Goal: Task Accomplishment & Management: Complete application form

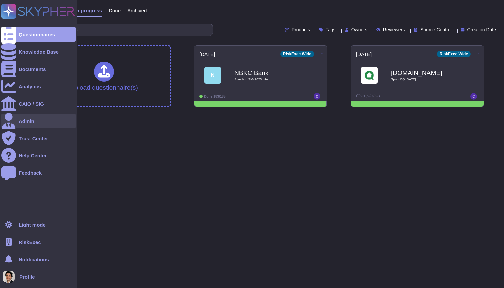
click at [10, 118] on div at bounding box center [8, 121] width 15 height 15
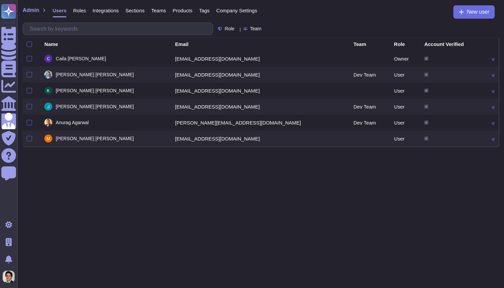
click at [248, 12] on span "Company Settings" at bounding box center [236, 10] width 41 height 5
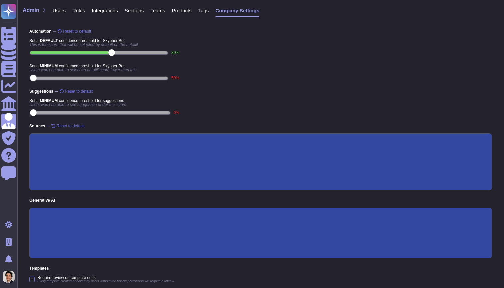
click at [76, 12] on span "Roles" at bounding box center [78, 10] width 13 height 5
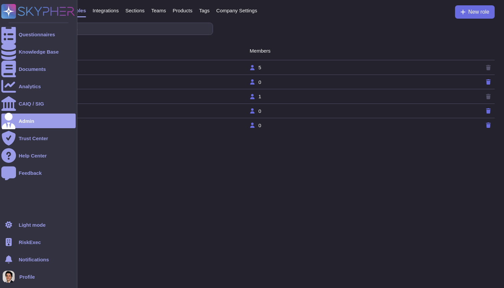
click at [43, 244] on div "RiskExec" at bounding box center [38, 242] width 74 height 15
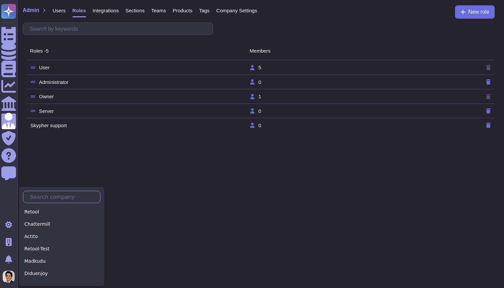
click at [74, 195] on input "text" at bounding box center [63, 197] width 73 height 12
type input "a"
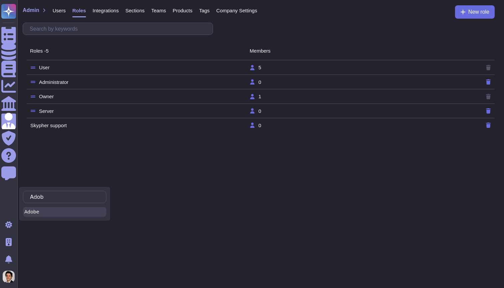
click at [45, 217] on div "Adobe" at bounding box center [64, 212] width 83 height 10
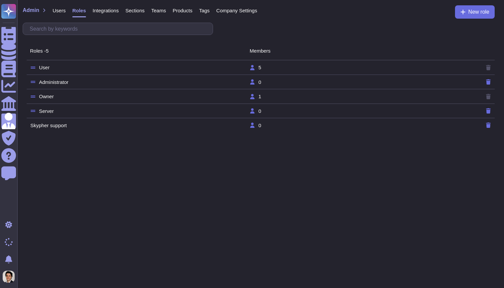
type input "Adob"
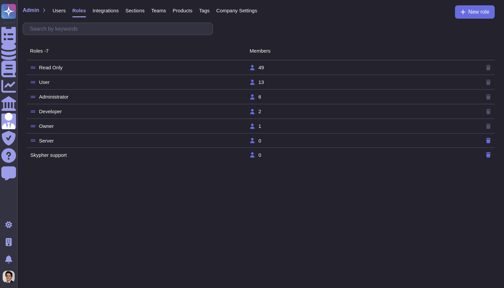
click at [270, 96] on td "6" at bounding box center [358, 97] width 219 height 6
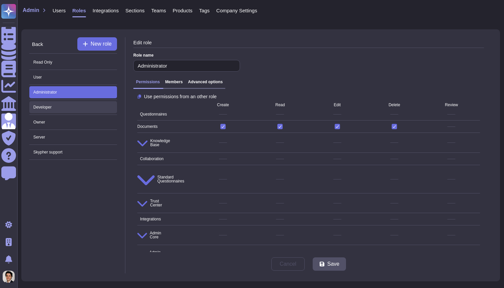
click at [80, 107] on span "Developer" at bounding box center [73, 107] width 88 height 12
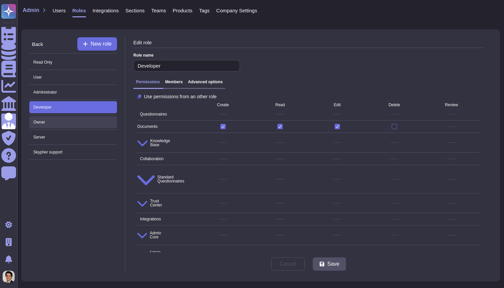
click at [80, 124] on span "Owner" at bounding box center [73, 122] width 88 height 12
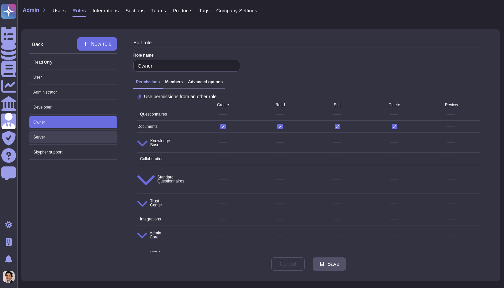
click at [78, 140] on span "Server" at bounding box center [73, 137] width 88 height 12
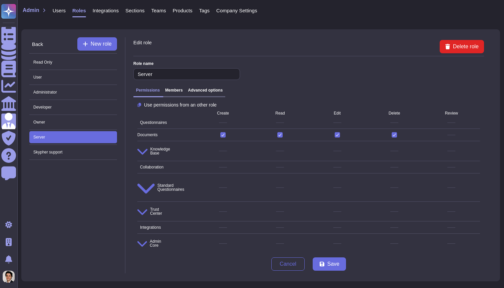
click at [206, 86] on div "Permissions Members Advanced options" at bounding box center [308, 92] width 351 height 15
click at [214, 99] on div "Permissions Members Advanced options" at bounding box center [308, 92] width 351 height 15
click at [218, 94] on div "Permissions Members Advanced options" at bounding box center [179, 92] width 92 height 9
click at [62, 103] on span "Developer" at bounding box center [73, 107] width 88 height 12
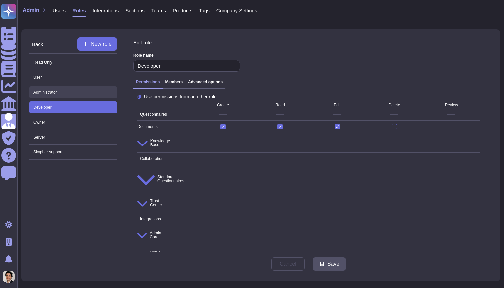
click at [67, 96] on span "Administrator" at bounding box center [73, 92] width 88 height 12
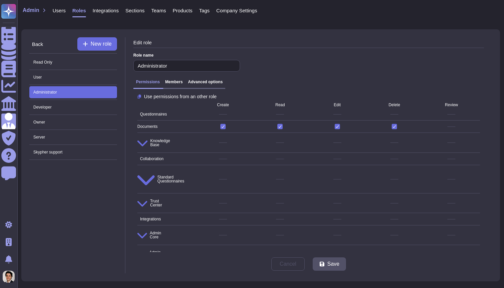
click at [209, 82] on h3 "Advanced options" at bounding box center [205, 82] width 35 height 5
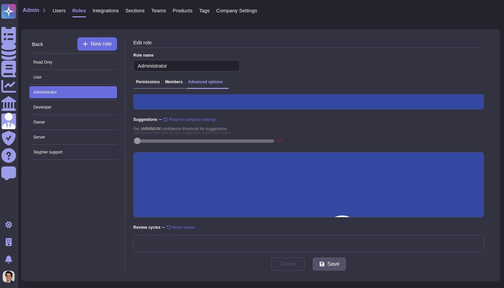
scroll to position [110, 0]
click at [77, 124] on span "Owner" at bounding box center [73, 122] width 88 height 12
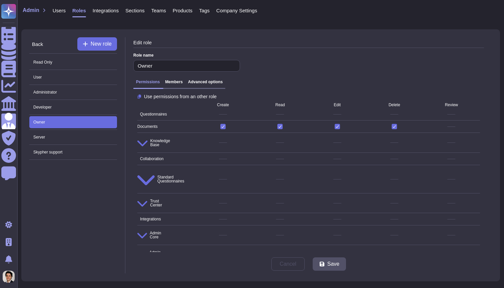
click at [204, 83] on h3 "Advanced options" at bounding box center [205, 82] width 35 height 5
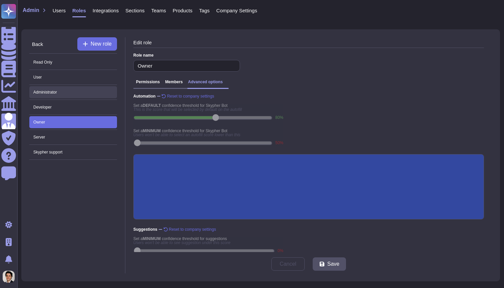
click at [76, 88] on span "Administrator" at bounding box center [73, 92] width 88 height 12
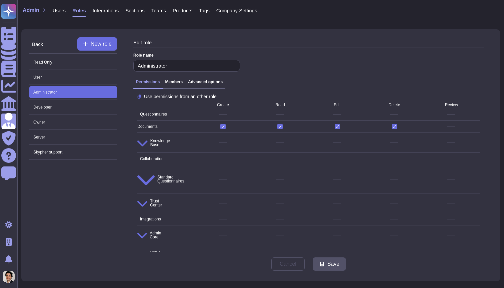
click at [209, 82] on h3 "Advanced options" at bounding box center [205, 82] width 35 height 5
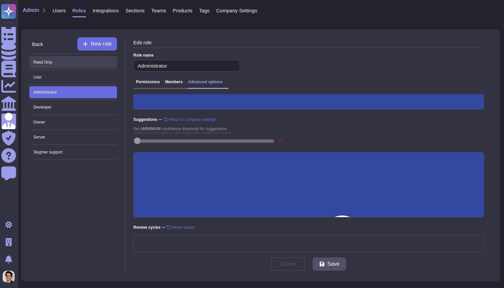
scroll to position [110, 0]
click at [99, 67] on span "Read Only" at bounding box center [73, 62] width 88 height 12
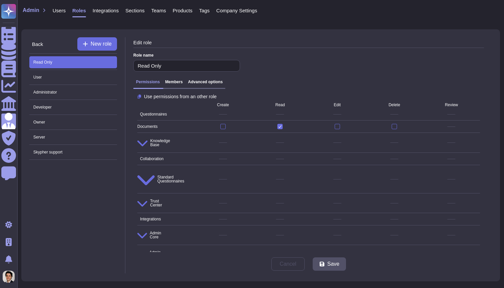
click at [214, 86] on div "Permissions Members Advanced options" at bounding box center [179, 84] width 92 height 9
click at [211, 83] on h3 "Advanced options" at bounding box center [205, 82] width 35 height 5
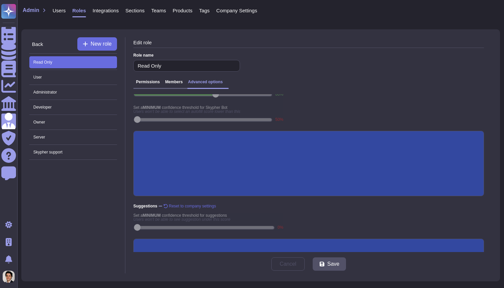
scroll to position [24, 0]
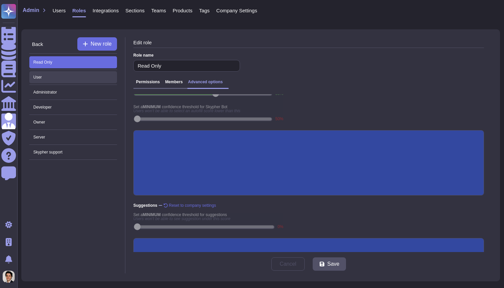
click at [66, 76] on span "User" at bounding box center [73, 77] width 88 height 12
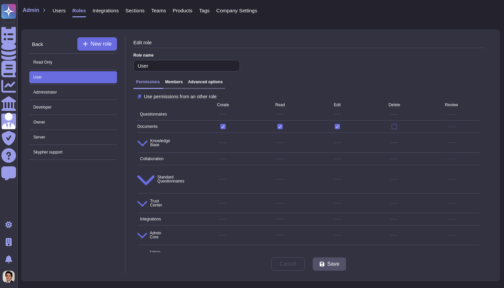
click at [214, 81] on h3 "Advanced options" at bounding box center [205, 82] width 35 height 5
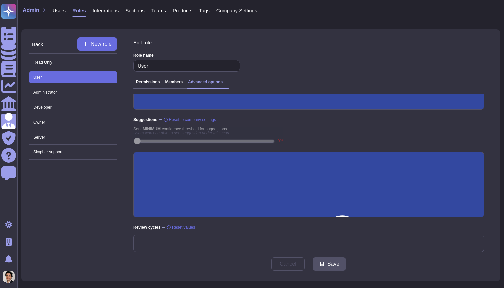
scroll to position [110, 0]
click at [67, 108] on span "Developer" at bounding box center [73, 107] width 88 height 12
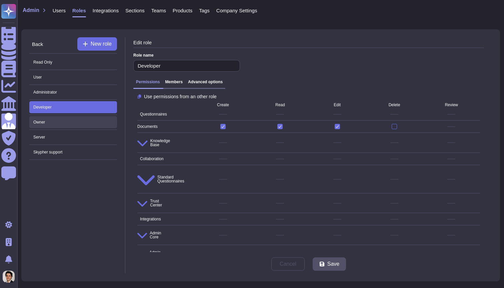
click at [59, 124] on span "Owner" at bounding box center [73, 122] width 88 height 12
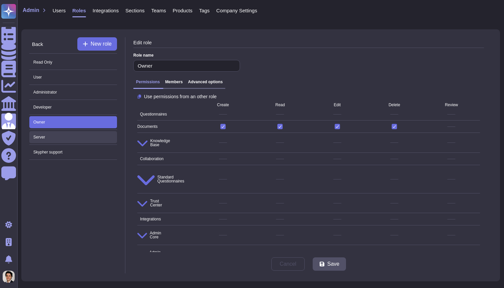
click at [65, 136] on span "Server" at bounding box center [73, 137] width 88 height 12
type input "Server"
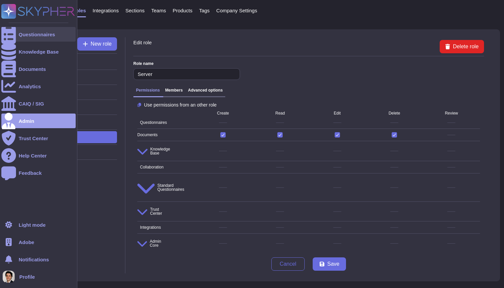
click at [25, 34] on div "Questionnaires" at bounding box center [37, 34] width 36 height 5
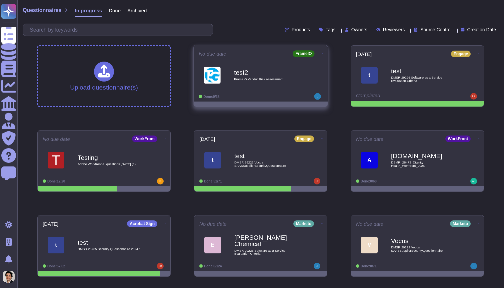
click at [226, 81] on span "test2 FrameIO Vendor Risk Assessment" at bounding box center [261, 75] width 124 height 27
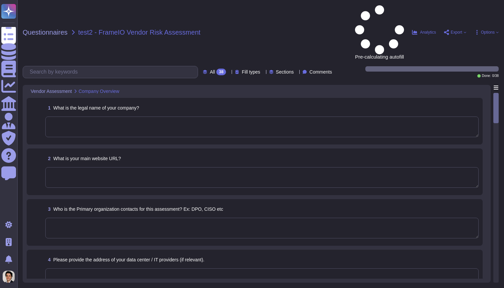
click at [439, 117] on div at bounding box center [261, 127] width 433 height 21
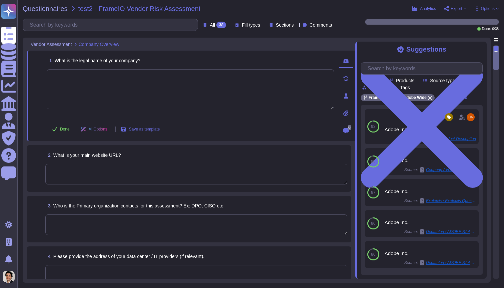
click at [487, 11] on span "Options" at bounding box center [488, 9] width 14 height 4
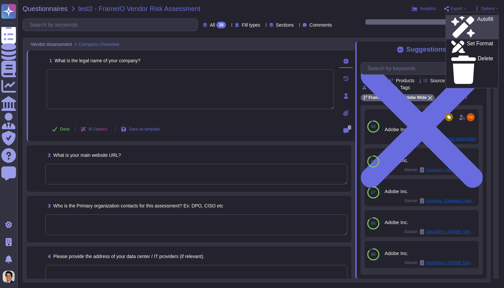
click at [478, 20] on div "Autofill" at bounding box center [472, 27] width 42 height 22
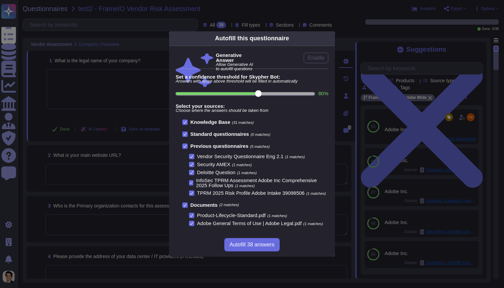
click at [331, 38] on icon at bounding box center [331, 38] width 0 height 0
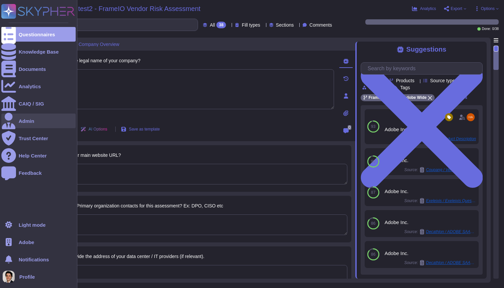
click at [35, 119] on div "Admin" at bounding box center [38, 121] width 74 height 15
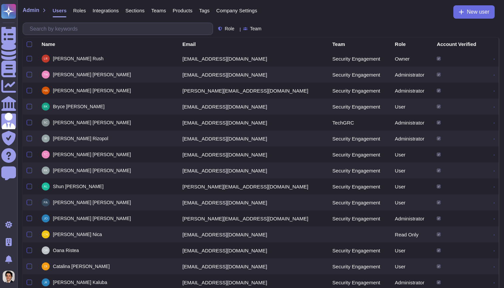
click at [81, 12] on span "Roles" at bounding box center [79, 10] width 13 height 5
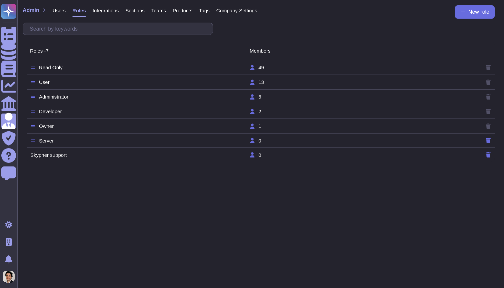
click at [243, 8] on span "Company Settings" at bounding box center [236, 10] width 41 height 5
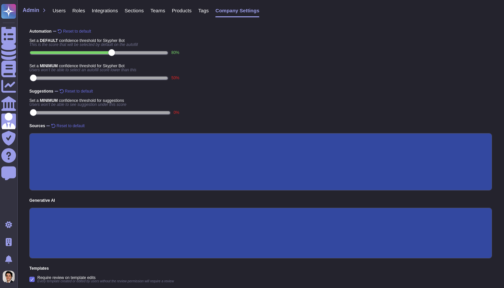
click at [82, 8] on span "Roles" at bounding box center [78, 10] width 13 height 5
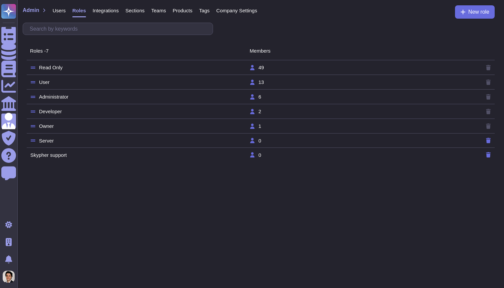
click at [50, 153] on td "Skypher support" at bounding box center [139, 155] width 219 height 6
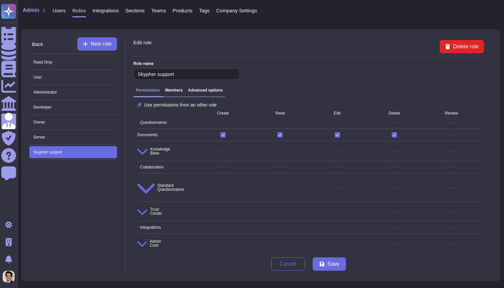
click at [207, 92] on h3 "Advanced options" at bounding box center [205, 90] width 35 height 5
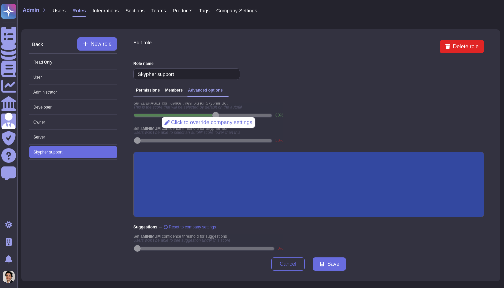
scroll to position [12, 0]
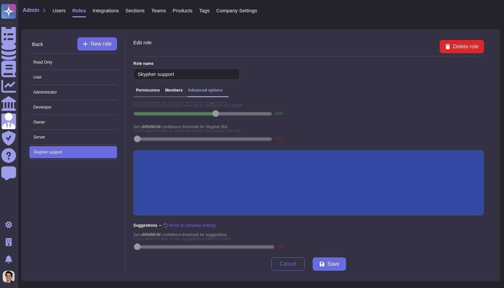
click at [0, 0] on input "Generative AI" at bounding box center [0, 0] width 0 height 0
click at [339, 265] on span "Save" at bounding box center [333, 264] width 12 height 5
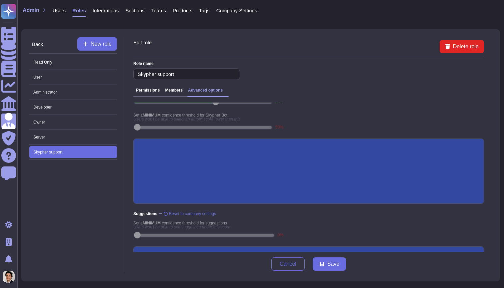
scroll to position [27, 0]
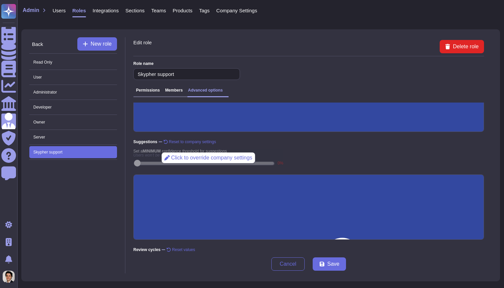
scroll to position [93, 0]
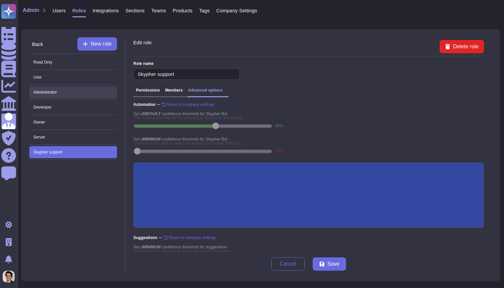
click at [79, 89] on span "Administrator" at bounding box center [73, 92] width 88 height 12
click at [83, 91] on span "Administrator" at bounding box center [73, 92] width 88 height 12
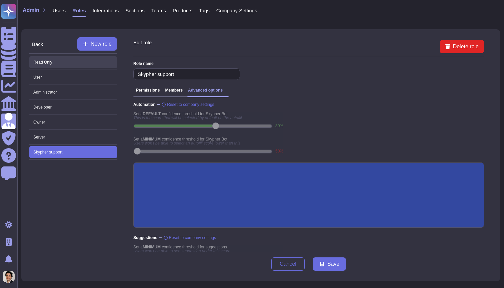
click at [82, 63] on span "Read Only" at bounding box center [73, 62] width 88 height 12
click at [39, 45] on span "Back" at bounding box center [37, 44] width 11 height 5
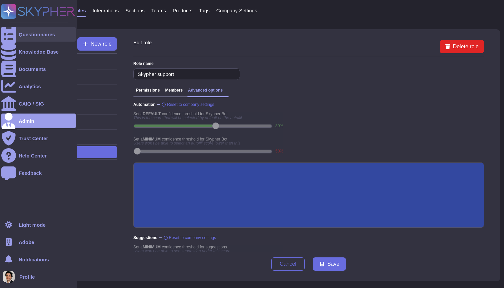
click at [20, 36] on div "Questionnaires" at bounding box center [37, 34] width 36 height 5
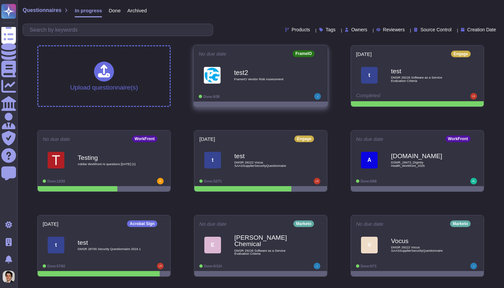
click at [225, 91] on div "test2 FrameIO Vendor Risk Assessment" at bounding box center [261, 75] width 124 height 34
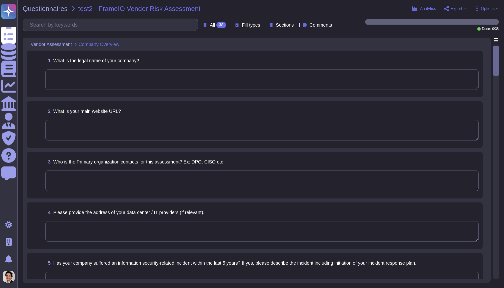
click at [464, 9] on icon at bounding box center [465, 8] width 3 height 3
click at [489, 1] on div "Questionnaires test2 - FrameIO Vendor Risk Assessment Analytics Export Copy lin…" at bounding box center [260, 144] width 487 height 288
click at [489, 13] on div "Questionnaires test2 - FrameIO Vendor Risk Assessment Analytics Export Copy lin…" at bounding box center [260, 144] width 487 height 288
click at [494, 7] on span "Options" at bounding box center [488, 9] width 14 height 4
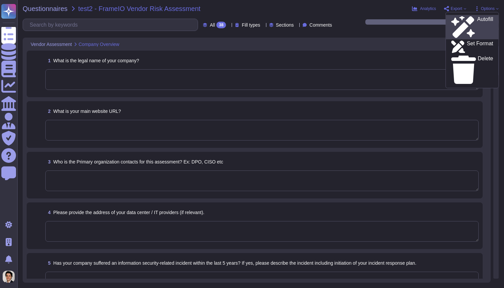
click at [477, 17] on p "Autofill" at bounding box center [485, 27] width 16 height 21
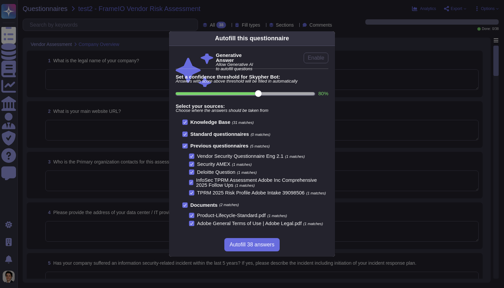
scroll to position [4, 0]
click at [372, 50] on div "Autofill this questionnaire Generative Answer Allow Generative AI to autofill q…" at bounding box center [252, 144] width 504 height 288
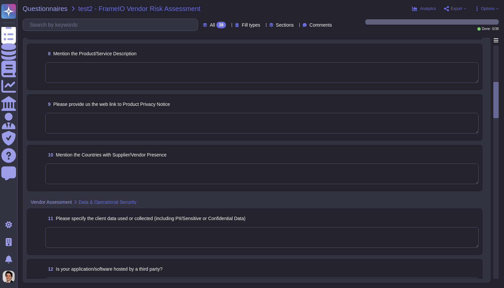
scroll to position [223, 0]
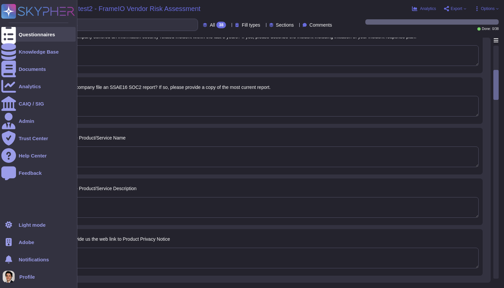
click at [22, 35] on div "Questionnaires" at bounding box center [37, 34] width 36 height 5
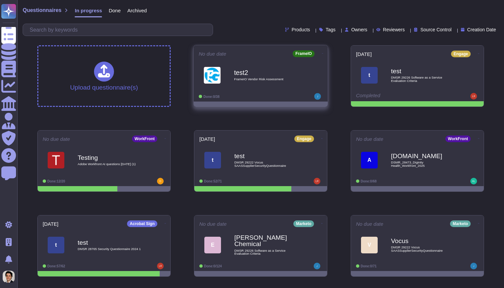
click at [277, 83] on div "test2 FrameIO Vendor Risk Assessment" at bounding box center [267, 75] width 67 height 27
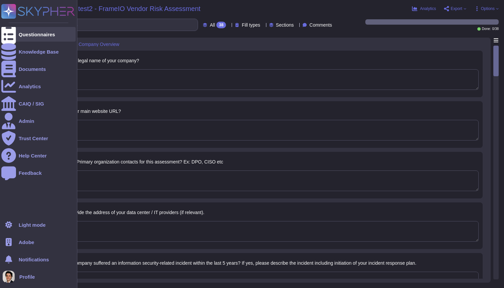
click at [11, 35] on icon at bounding box center [8, 35] width 15 height 20
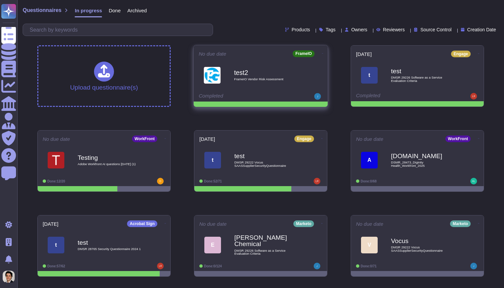
click at [304, 90] on div "test2 FrameIO Vendor Risk Assessment" at bounding box center [261, 75] width 124 height 34
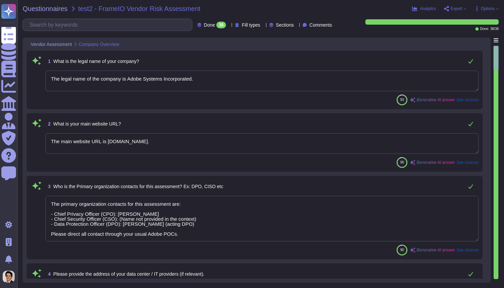
type textarea "The legal name of the company is Adobe Systems Incorporated."
type textarea "The main website URL is www.adobe.com."
type textarea "The primary organization contacts for this assessment are: - Chief Privacy Offi…"
type textarea "For security purposes, Adobe does not share the actual address of its data cent…"
type textarea "Yes, on October 3, 2013, Adobe’s security team publicly reported the discovery …"
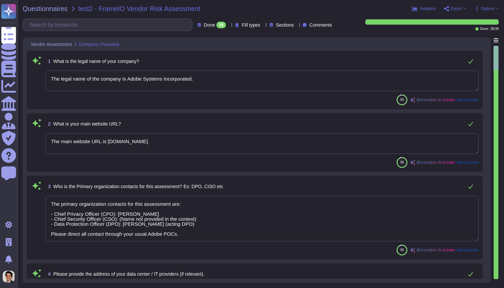
type textarea "All SOC reports dated after May 1, 2017 are governed by SSAE 18. This includes …"
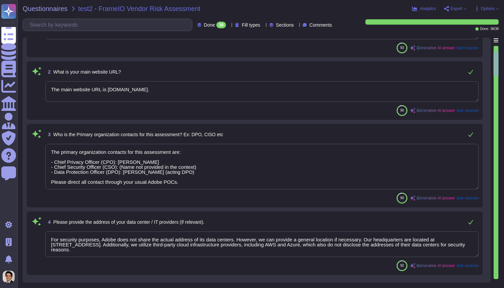
type textarea "- Acrobat Premium - Acrobat Premium for Enterprise - Adobe Experience Cloud - A…"
type textarea "Adobe offers a line of products and services used by creative professionals, ma…"
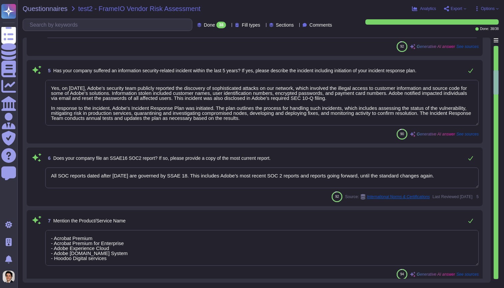
type textarea "Refer to Adobe's privacy policy is available here: http://www.adobe.com/privacy…"
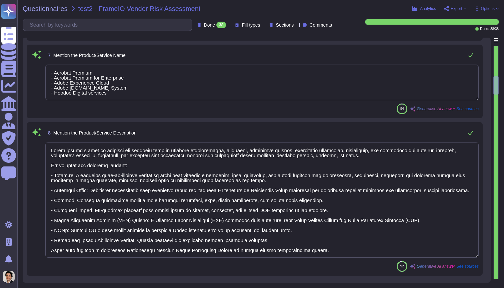
type textarea "The countries with supplier/vendor presence include: - United States - Ireland …"
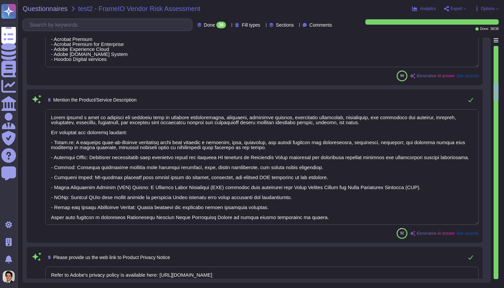
type textarea "Adobe collects the following client data: 1. Personal Information (PI/PII): Thi…"
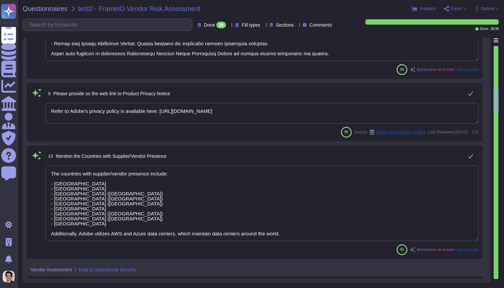
type textarea "Yes, our application/software is hosted by third-party cloud infrastructure pro…"
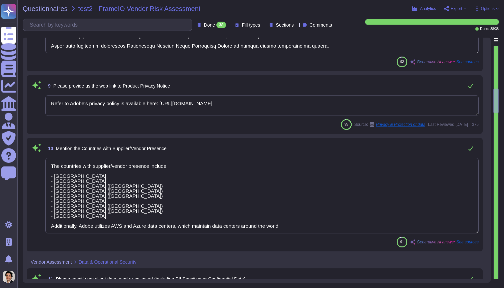
scroll to position [619, 0]
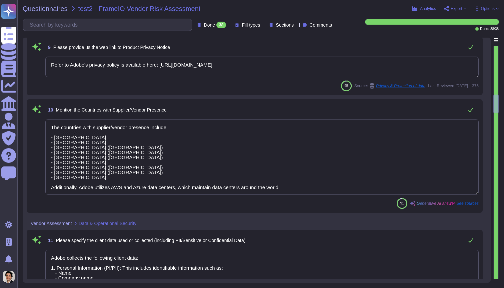
type textarea "Adobe has established an identity and access management program that includes f…"
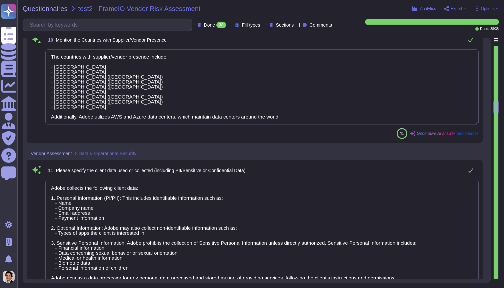
scroll to position [1, 0]
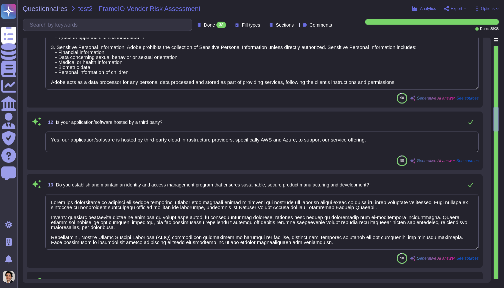
type textarea "Yes, our application supports multi-factor authentication (MFA) through various…"
type textarea "Yes, Adobe has developed formal policies and standards governing the change man…"
type textarea "Adobe operates in the following countries other than India, the United States, …"
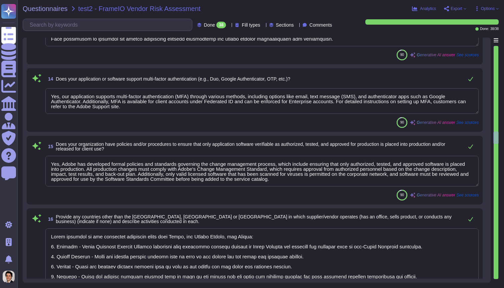
type textarea "Adobe software development and support takes place around the world, including:…"
type textarea "Adobe does engage with third-party companies, including hosting providers and c…"
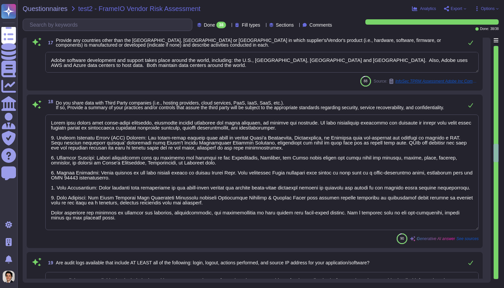
scroll to position [1464, 0]
type textarea "Yes, audit logs are available that include login and logout events, actions per…"
type textarea "Yes, Adobe has a Business Continuity Plan (BCP) in place to support ongoing ope…"
type textarea "Yes, Adobe's Business Continuity Plan (BCP) has been tested annually, and the m…"
type textarea "Adobe has a comprehensive information protection program that includes secure d…"
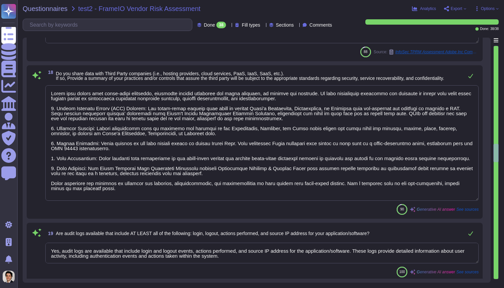
scroll to position [1969, 0]
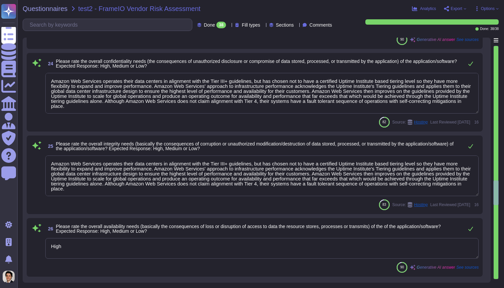
type textarea "Certain elements of the Services and Software constitute our (or our licensors’…"
type textarea "Amazon Web Services operates their data centers in alignment with the Tier III+…"
type textarea "High"
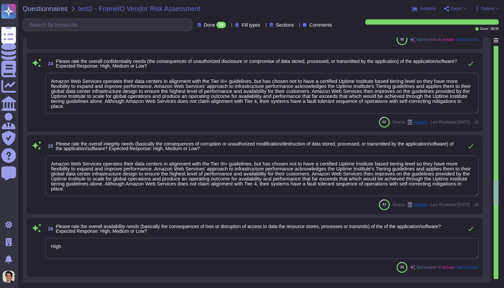
type textarea "At the completion of the contract, Adobe will securely delete Customer Data in …"
type textarea "Adobe's information protection program includes managing and securing data at r…"
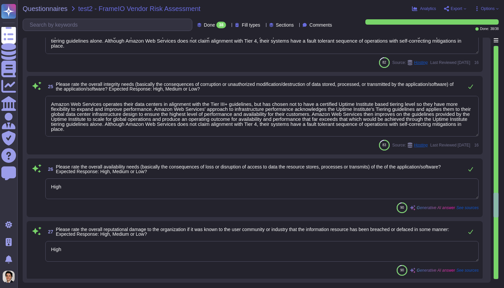
type textarea "Yes, we implement encryption technologies to protect data in transit. Adobe uti…"
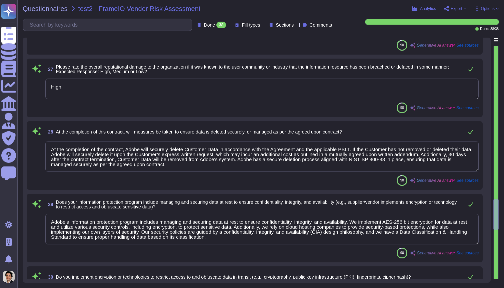
type textarea "Sensitive and confidential data will be encrypted in storage using various meth…"
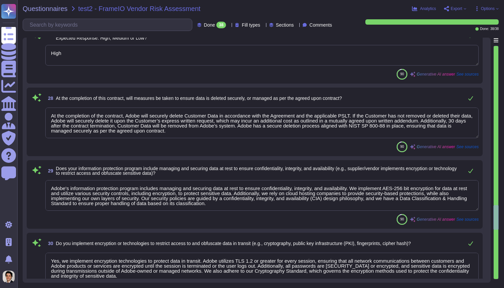
type textarea "Yes, the application/software has undergone security assessment, which includes…"
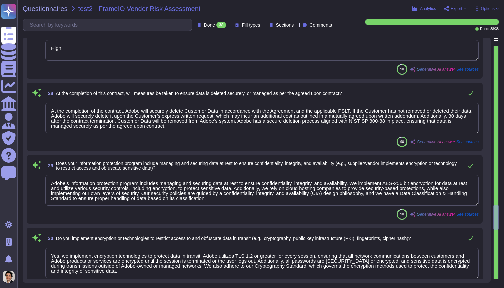
scroll to position [2219, 0]
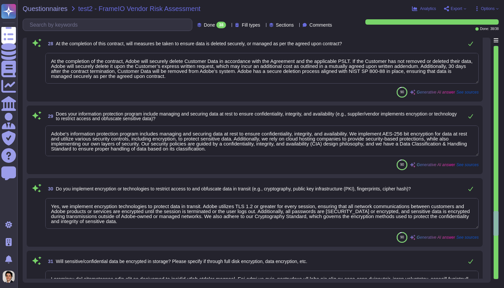
type textarea "Yes, we have a formal patch management process implemented, governed by the Vul…"
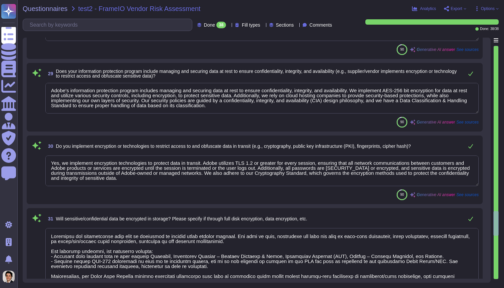
scroll to position [1, 0]
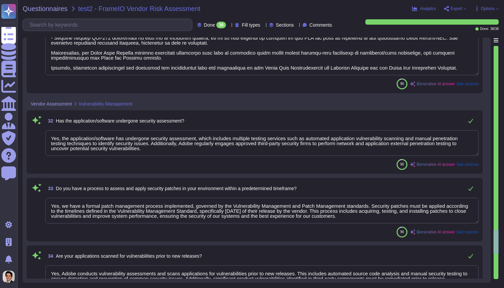
type textarea "Yes, Adobe conducts vulnerability assessments and scans applications for vulner…"
type textarea "A penetration test has been performed on the application, as Adobe conducts pen…"
type textarea "Adobe has been annually evaluated by independent auditors against several certi…"
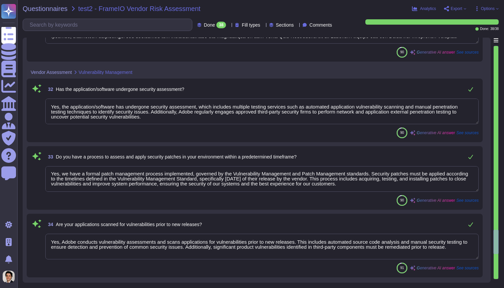
scroll to position [6, 0]
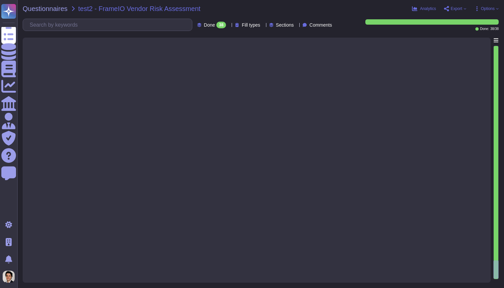
type textarea "Adobe has a documented and approved incident response plan in place to manage i…"
type textarea "Adobe has a defined process for notifying customers of vulnerabilities and mate…"
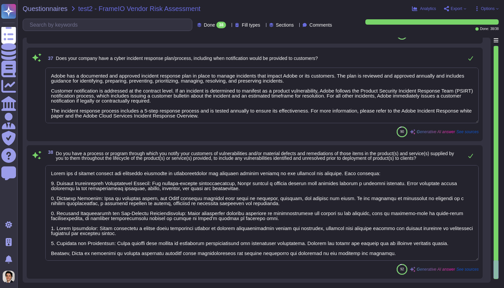
scroll to position [0, 0]
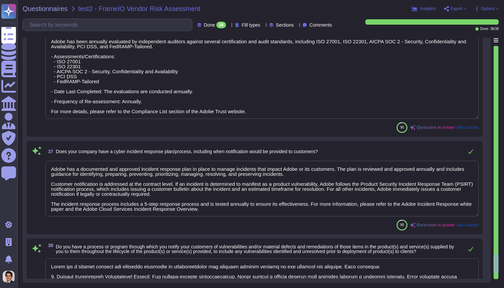
type textarea "Yes, we have a formal patch management process implemented, governed by the Vul…"
type textarea "Yes, Adobe conducts vulnerability assessments and scans applications for vulner…"
type textarea "A penetration test has been performed on the application, as Adobe conducts pen…"
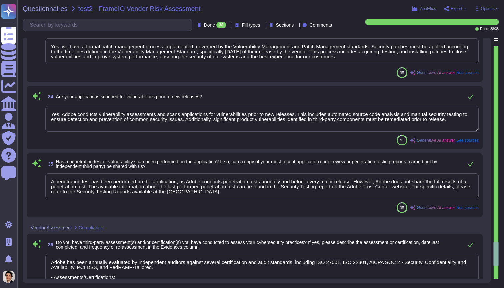
type textarea "Yes, the application/software has undergone security assessment, which includes…"
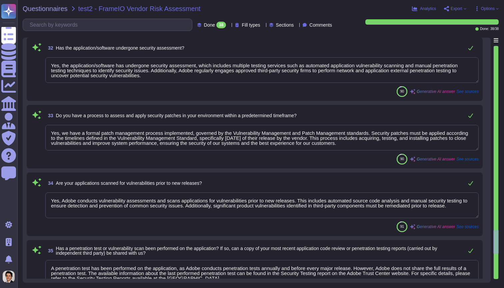
type textarea "Adobe's information protection program includes managing and securing data at r…"
type textarea "Yes, we implement encryption technologies to protect data in transit. Adobe uti…"
type textarea "Sensitive and confidential data will be encrypted in storage using various meth…"
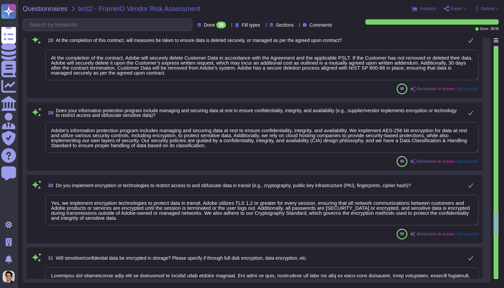
type textarea "High"
type textarea "At the completion of the contract, Adobe will securely delete Customer Data in …"
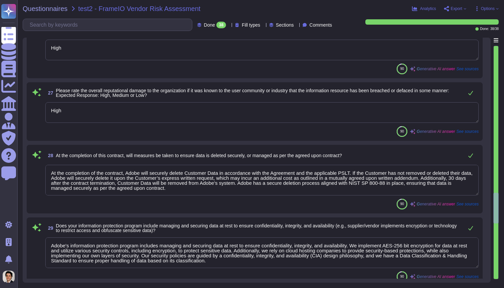
type textarea "Amazon Web Services operates their data centers in alignment with the Tier III+…"
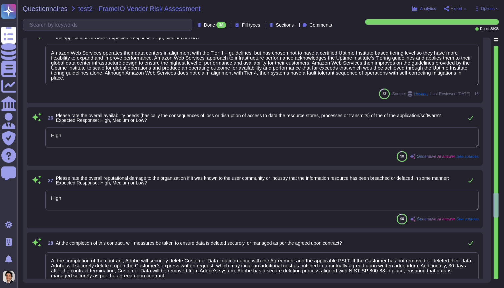
type textarea "Certain elements of the Services and Software constitute our (or our licensors’…"
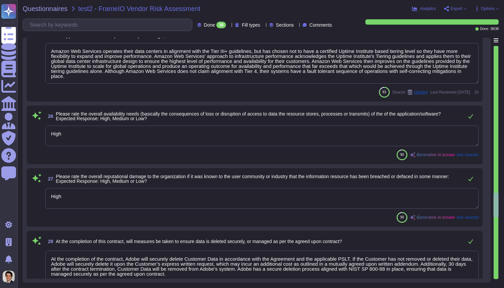
scroll to position [2077, 0]
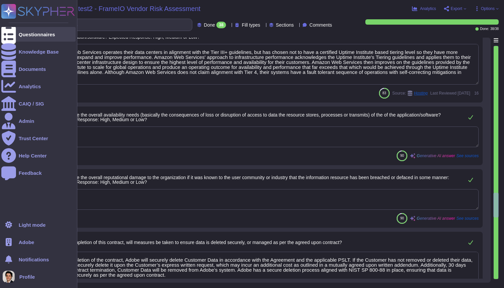
click at [14, 39] on div at bounding box center [8, 34] width 15 height 15
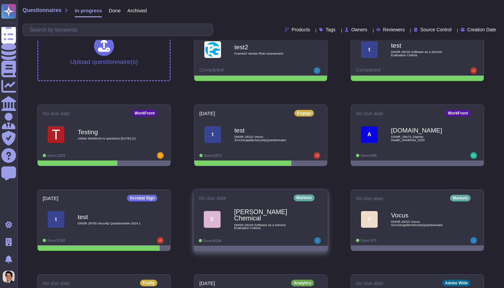
scroll to position [75, 0]
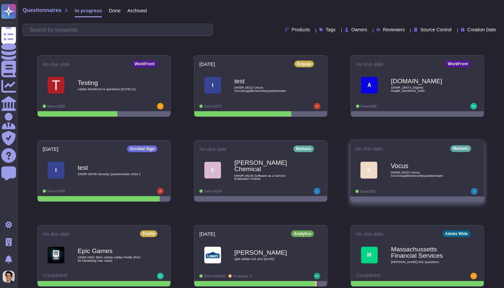
click at [401, 152] on div "No due date Marketo" at bounding box center [417, 148] width 124 height 7
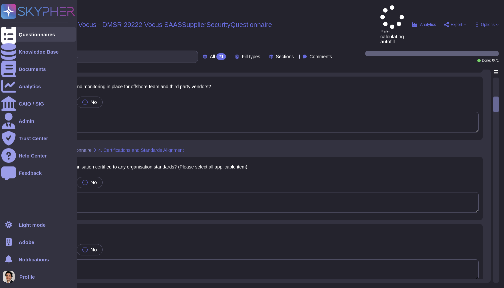
click at [14, 33] on div at bounding box center [8, 34] width 15 height 15
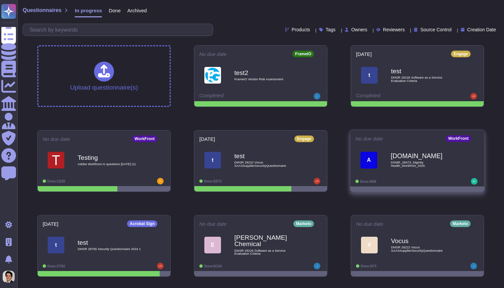
click at [383, 174] on span "A [DOMAIN_NAME] DSMR_28473_Diginity Health_Workfront_2025" at bounding box center [417, 160] width 124 height 27
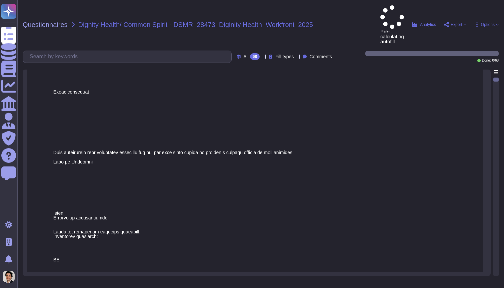
scroll to position [150, 0]
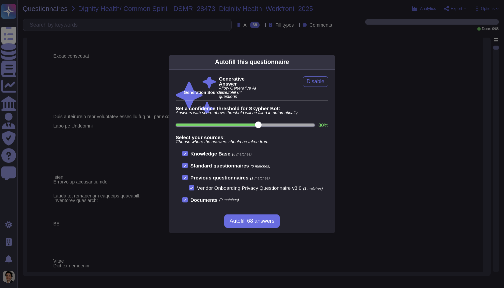
click at [92, 77] on div "Autofill this questionnaire Generative Answer Allow Generative AI to autofill 6…" at bounding box center [252, 144] width 504 height 288
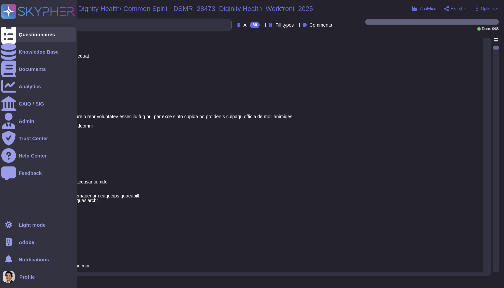
click at [11, 34] on icon at bounding box center [8, 35] width 15 height 20
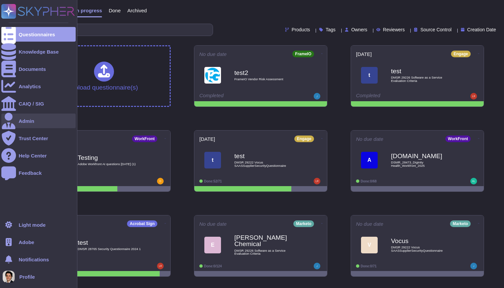
click at [33, 121] on div "Admin" at bounding box center [27, 121] width 16 height 5
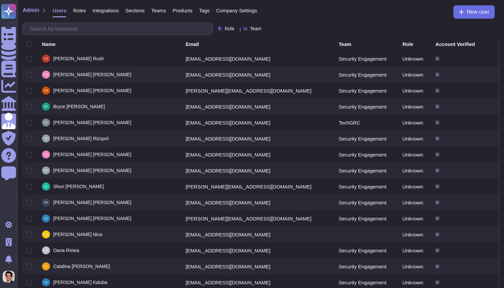
click at [246, 11] on span "Company Settings" at bounding box center [236, 10] width 41 height 5
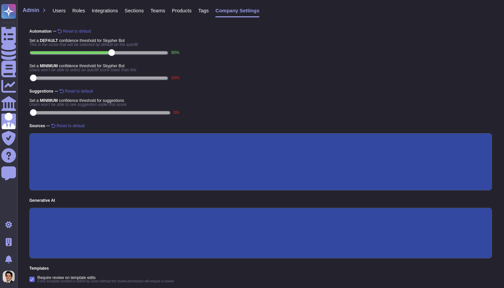
click at [78, 13] on span "Roles" at bounding box center [78, 10] width 13 height 5
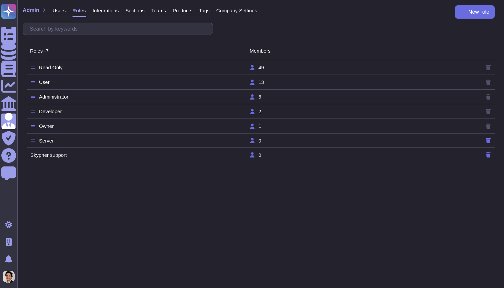
click at [117, 82] on td "User" at bounding box center [139, 82] width 219 height 6
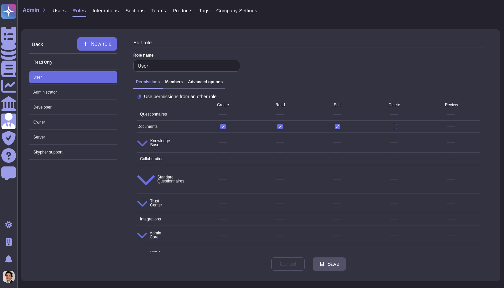
click at [204, 83] on h3 "Advanced options" at bounding box center [205, 82] width 35 height 5
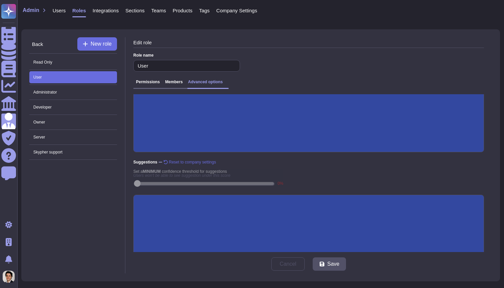
scroll to position [72, 0]
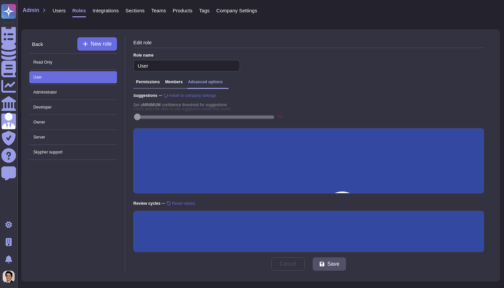
scroll to position [134, 0]
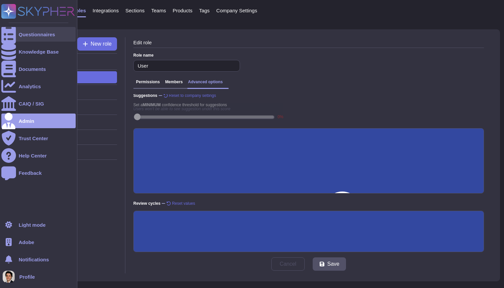
click at [18, 41] on div "Questionnaires" at bounding box center [38, 34] width 74 height 15
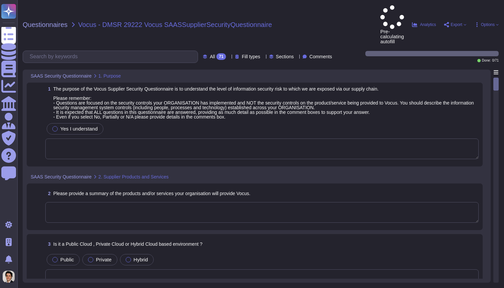
click at [342, 122] on div "Yes I understand" at bounding box center [261, 141] width 433 height 38
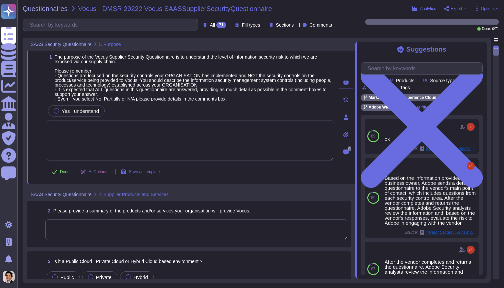
click at [482, 10] on span "Options" at bounding box center [488, 9] width 14 height 4
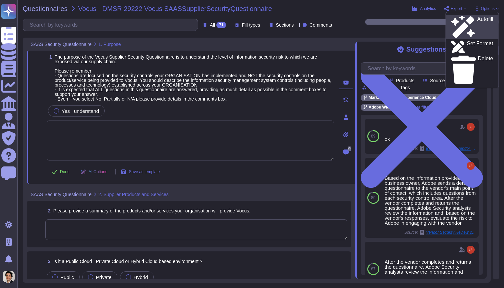
click at [478, 20] on div "Autofill" at bounding box center [472, 27] width 42 height 22
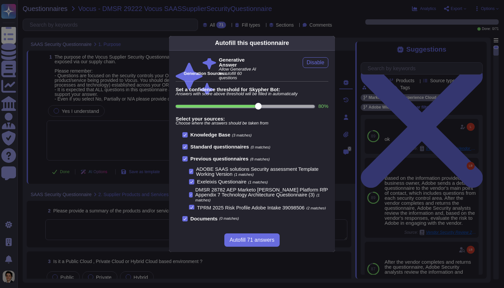
click at [385, 21] on div "Autofill this questionnaire Generative Answer Allow Generative AI to autofill 6…" at bounding box center [252, 144] width 504 height 288
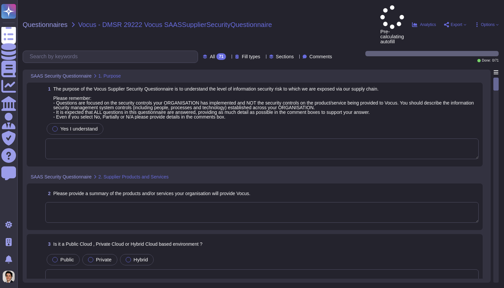
click at [481, 23] on span "Options" at bounding box center [488, 25] width 14 height 4
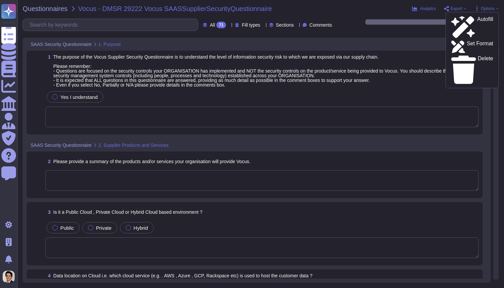
click at [400, 33] on div "Questionnaires Vocus - DMSR 29222 Vocus SAASSupplierSecurityQuestionnaire Analy…" at bounding box center [260, 144] width 487 height 288
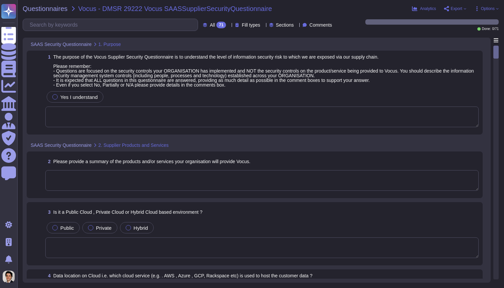
click at [482, 9] on span "Options" at bounding box center [488, 9] width 14 height 4
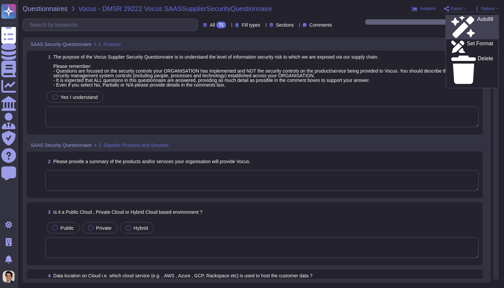
click at [477, 21] on p "Autofill" at bounding box center [485, 27] width 16 height 21
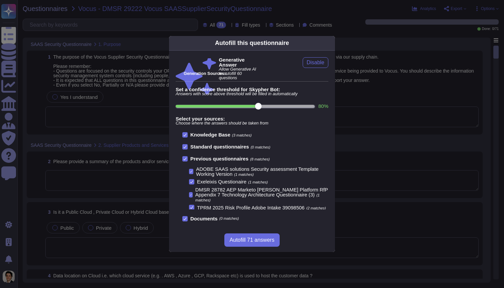
click at [406, 100] on div "Autofill this questionnaire Generative Answer Allow Generative AI to autofill 6…" at bounding box center [252, 144] width 504 height 288
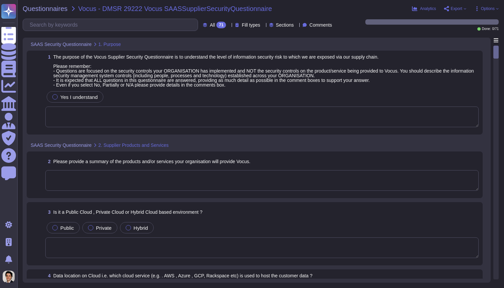
click at [493, 10] on span "Options" at bounding box center [488, 9] width 14 height 4
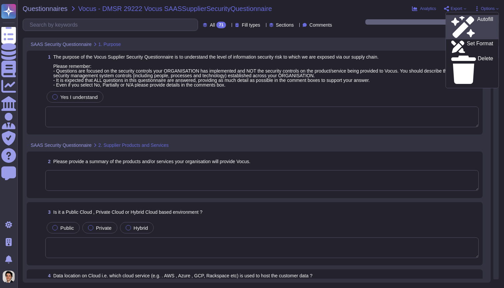
click at [477, 17] on p "Autofill" at bounding box center [485, 27] width 16 height 21
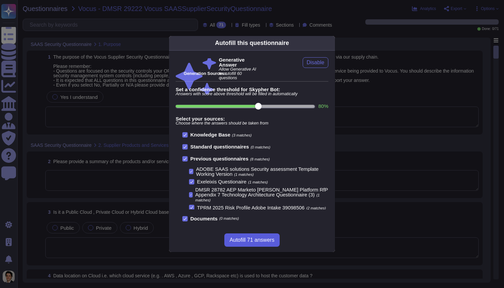
click at [264, 240] on span "Autofill 71 answers" at bounding box center [252, 240] width 45 height 5
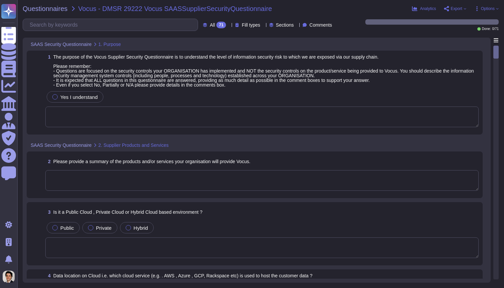
click at [489, 7] on span "Options" at bounding box center [488, 9] width 14 height 4
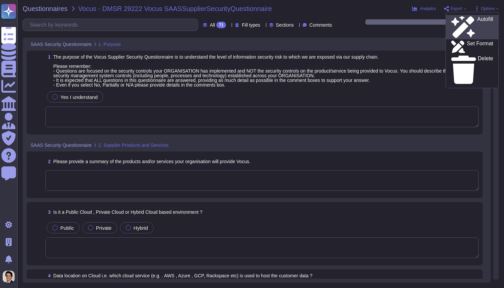
click at [477, 19] on p "Autofill" at bounding box center [485, 27] width 16 height 21
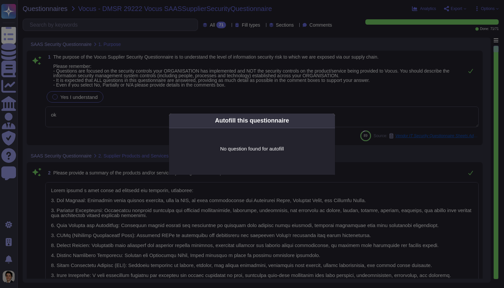
type textarea "ok"
type textarea "Adobe offers a wide range of products and services, including: 1. Web Hosting: …"
type textarea "Adobe products and services are deployed across multiple regions using multiple…"
type textarea "Adobe uses Amazon Web Services (AWS) for hosting customer data, specifically in…"
type textarea "Adobe utilizes Infrastructure-as-a-Service (IaaS) through Amazon Web Services (…"
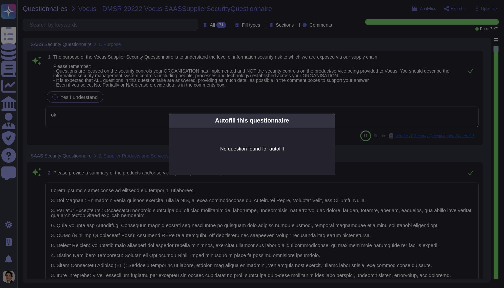
type textarea "Adobe's products and services' architecture diagrams are reviewed and updated, …"
click at [331, 121] on icon at bounding box center [331, 121] width 0 height 0
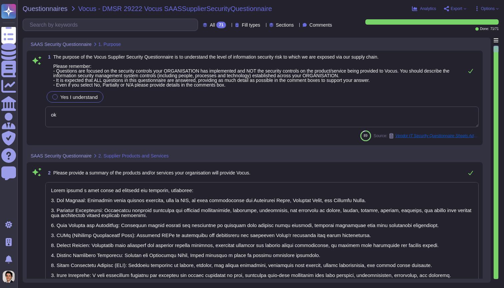
click at [490, 10] on span "Options" at bounding box center [488, 9] width 14 height 4
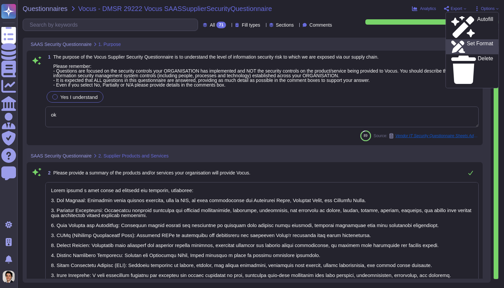
click at [475, 41] on p "Set Format" at bounding box center [480, 47] width 26 height 12
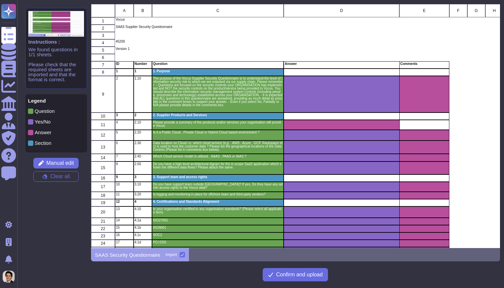
scroll to position [244, 409]
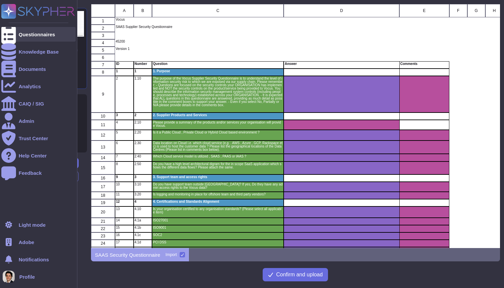
click at [25, 36] on div "Questionnaires" at bounding box center [37, 34] width 36 height 5
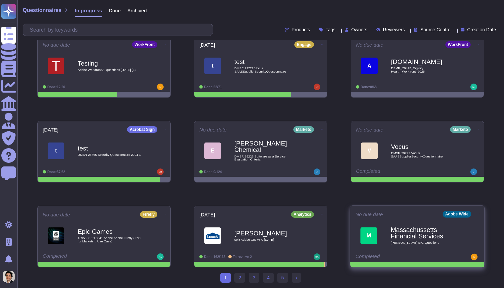
scroll to position [94, 0]
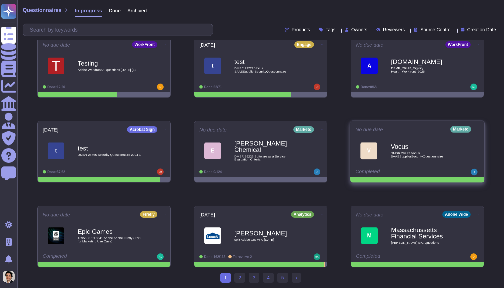
click at [386, 168] on div "No due date Marketo V Vocus DMSR 29222 Vocus SAASSupplierSecurityQuestionnaire …" at bounding box center [417, 149] width 134 height 56
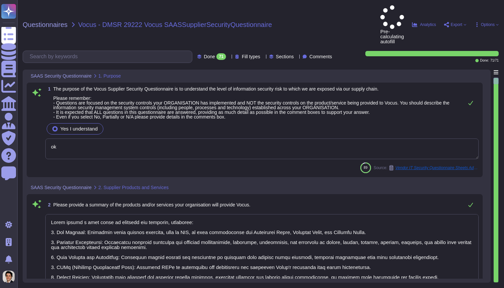
type textarea "ok"
type textarea "Adobe offers a wide range of products and services, including: 1. Web Hosting: …"
type textarea "Adobe products and services are deployed across multiple regions using multiple…"
type textarea "Adobe uses Amazon Web Services (AWS) for hosting customer data, specifically in…"
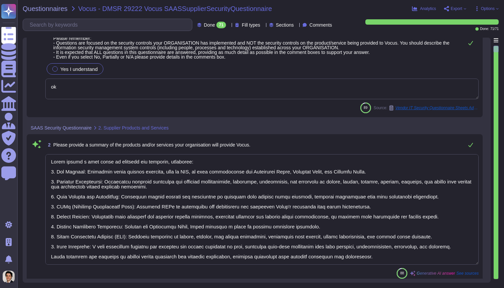
scroll to position [1, 0]
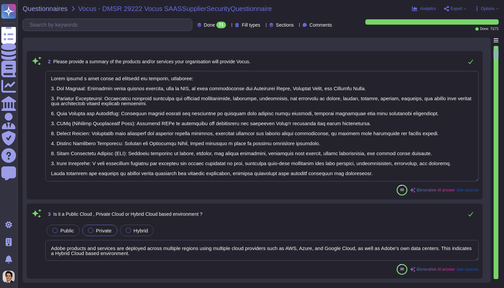
type textarea "Adobe utilizes Infrastructure-as-a-Service (IaaS) through Amazon Web Services (…"
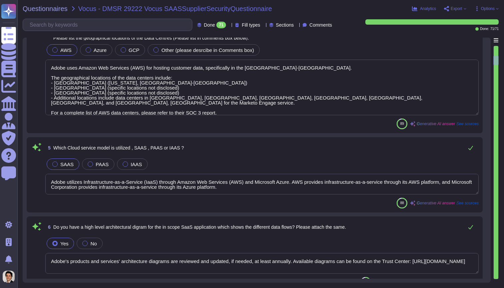
type textarea "Adobe's products and services' architecture diagrams are reviewed and updated, …"
type textarea "Yes, Adobe has a support team located globally, including in regions outside Au…"
type textarea "Yes, logging and monitoring are in place for third-party vendors. Their activit…"
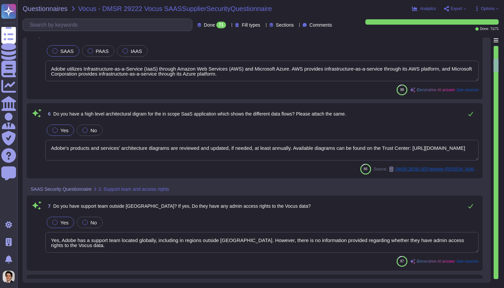
type textarea "Adobe is certified to the following organization standards: 1. ISO-27001 compli…"
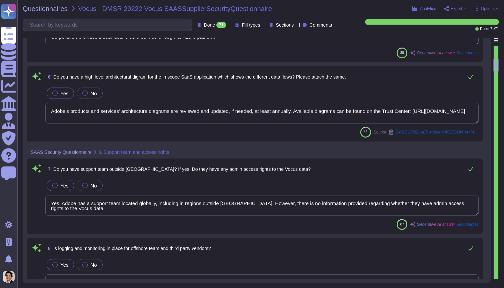
type textarea "Adobe is ISO-27001 certified for their San Jose, California location, which is …"
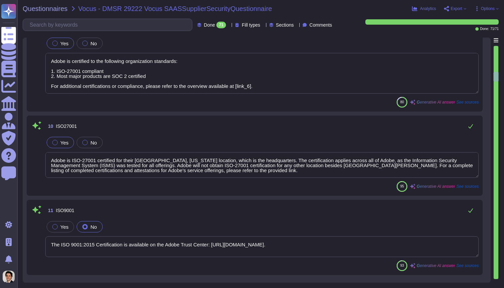
type textarea "The ISO 9001:2015 Certification is available on the Adobe Trust Center: https:/…"
type textarea "Adobe's SOC 2 certification is a security framework developed by the AICPA that…"
type textarea "Adobe is required to comply with the Payment Card Industry Data Security Standa…"
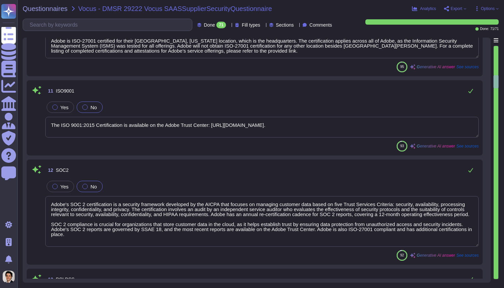
type textarea "ADBE"
type textarea "Adobe is ISO-27001 compliant and most major products are SOC 2 certified, with …"
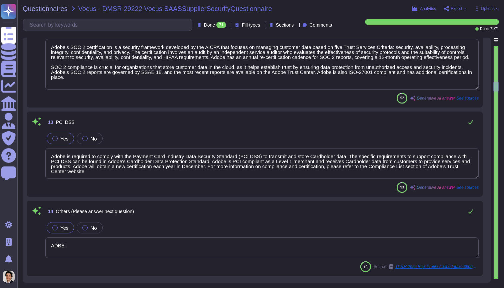
type textarea "Adobe has a dedicated Chief Security Officer (CSO) who is responsible for the I…"
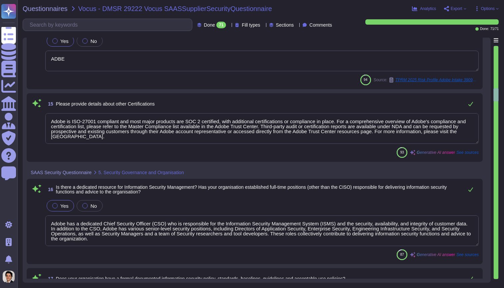
type textarea "Yes, Adobe has a formal documented Information Security policy, which is compri…"
type textarea "Adobe maintains insurance coverage for IT Security related claims, including cy…"
type textarea "For information on physical security controls in our public and private cloud h…"
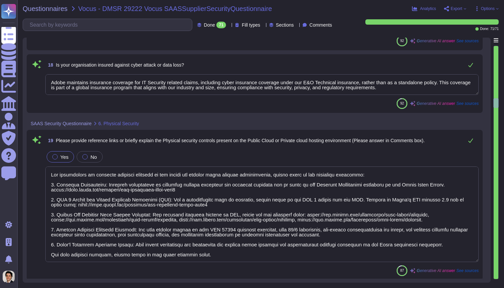
type textarea "Adobe conducts background checks on new hire employees, vendor contractors, and…"
type textarea "Adobe conducts reference checks as part of the background check process for pro…"
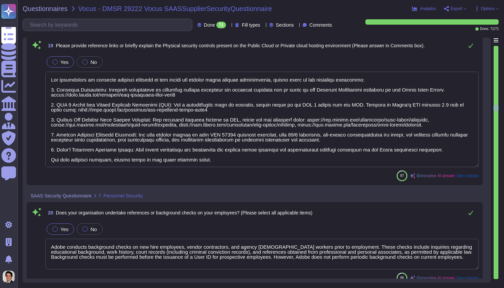
type textarea "The Adobe background check policy outlines specific details for background chec…"
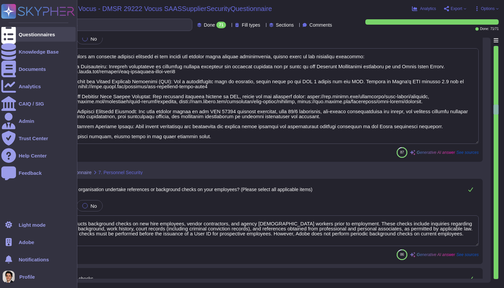
click at [15, 35] on div at bounding box center [8, 34] width 15 height 15
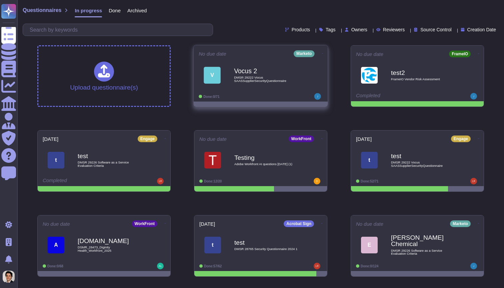
click at [277, 74] on b "Vocus 2" at bounding box center [267, 71] width 67 height 6
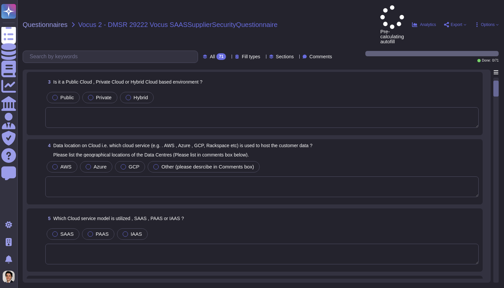
scroll to position [141, 0]
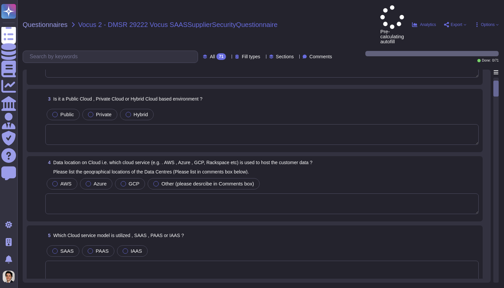
click at [435, 124] on textarea at bounding box center [261, 134] width 433 height 21
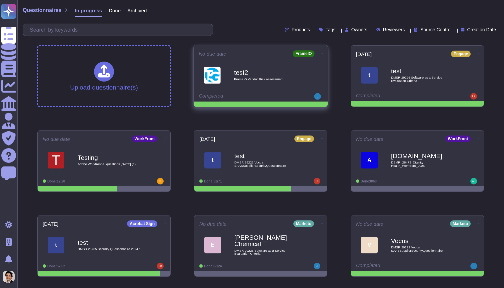
click at [230, 69] on span "test2 FrameIO Vendor Risk Assessment" at bounding box center [261, 75] width 124 height 27
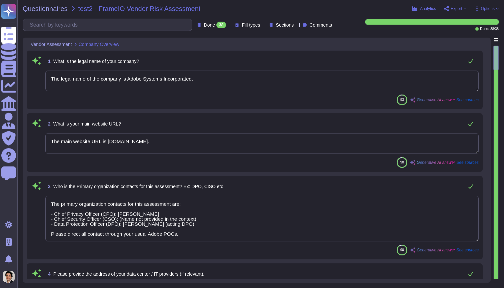
type textarea "The legal name of the company is Adobe Systems Incorporated."
type textarea "The main website URL is [DOMAIN_NAME]."
type textarea "The primary organization contacts for this assessment are: - Chief Privacy Offi…"
type textarea "For security purposes, Adobe does not share the actual address of its data cent…"
type textarea "Yes, on [DATE], Adobe’s security team publicly reported the discovery of sophis…"
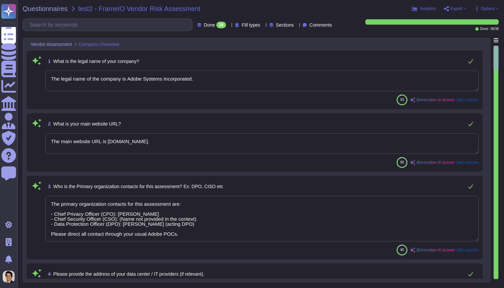
type textarea "All SOC reports dated after [DATE] are governed by SSAE 18. This includes Adobe…"
click at [458, 4] on div "Questionnaires test2 - FrameIO Vendor Risk Assessment Analytics Export Options …" at bounding box center [260, 144] width 487 height 288
click at [458, 7] on span "Export" at bounding box center [457, 9] width 12 height 4
click at [483, 7] on span "Options" at bounding box center [488, 9] width 14 height 4
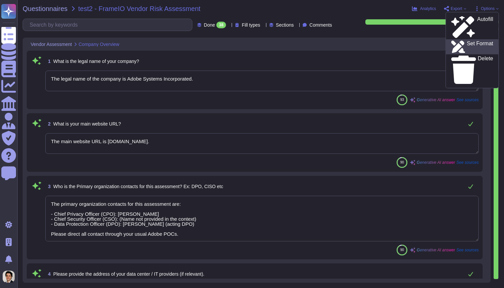
click at [478, 41] on p "Set Format" at bounding box center [480, 47] width 26 height 12
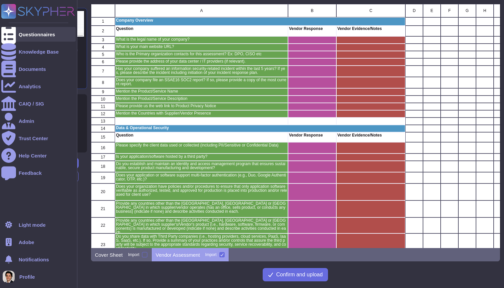
scroll to position [244, 409]
click at [8, 33] on icon at bounding box center [8, 35] width 15 height 20
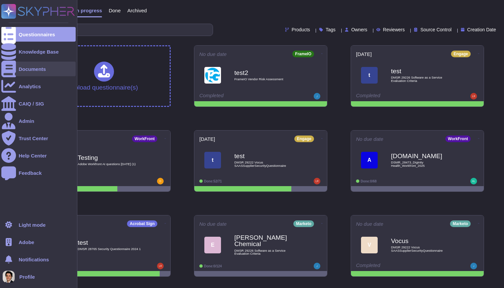
click at [8, 66] on div at bounding box center [8, 69] width 15 height 15
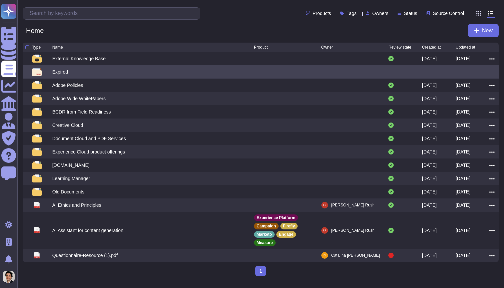
click at [106, 74] on div "Expired" at bounding box center [153, 72] width 202 height 8
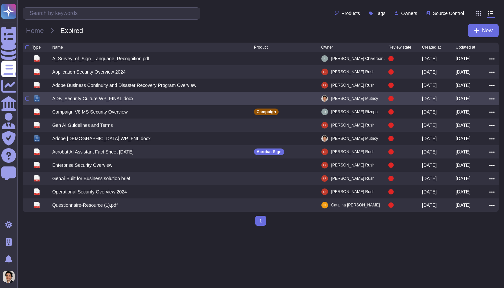
click at [494, 100] on icon at bounding box center [491, 98] width 5 height 1
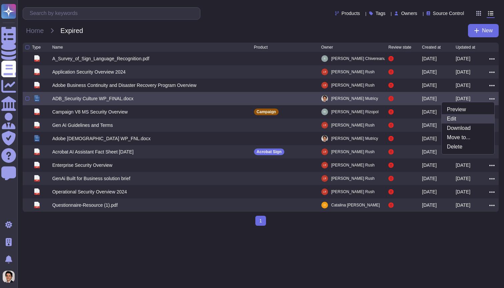
click at [464, 118] on link "Edit" at bounding box center [468, 118] width 53 height 9
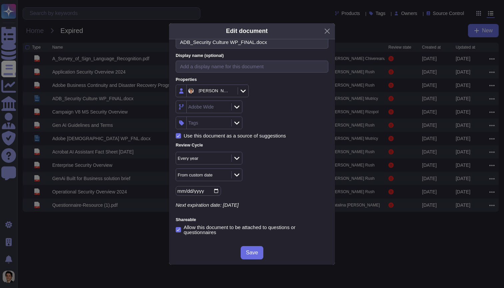
scroll to position [66, 0]
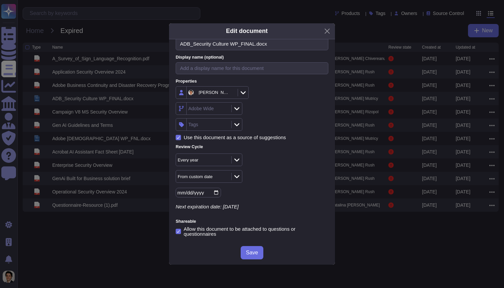
click at [231, 114] on icon at bounding box center [295, 178] width 128 height 128
click at [252, 255] on span "Save" at bounding box center [252, 252] width 12 height 5
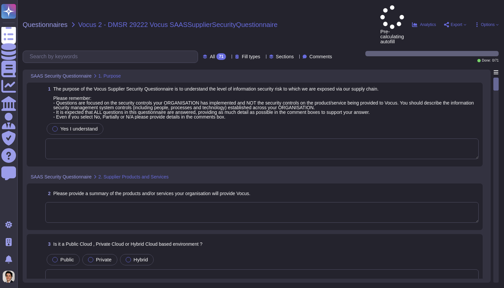
click at [453, 23] on span "Export" at bounding box center [457, 25] width 12 height 4
click at [479, 22] on span "Options" at bounding box center [486, 24] width 24 height 5
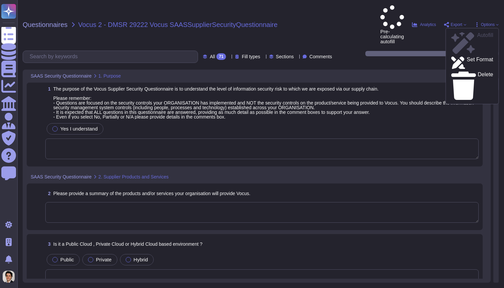
click at [371, 51] on div "Done: 0 / 71" at bounding box center [421, 56] width 156 height 11
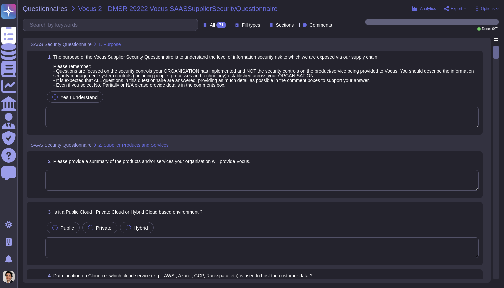
click at [487, 10] on span "Options" at bounding box center [488, 9] width 14 height 4
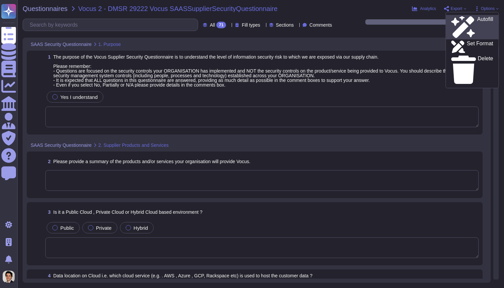
click at [477, 22] on link "Autofill" at bounding box center [472, 27] width 53 height 24
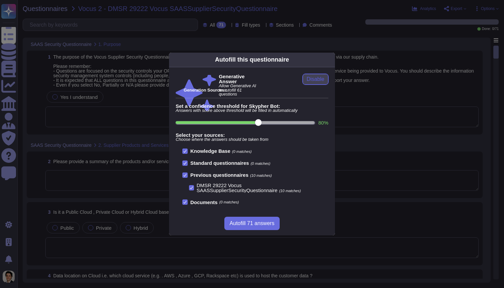
click at [314, 81] on span "Disable" at bounding box center [316, 79] width 18 height 5
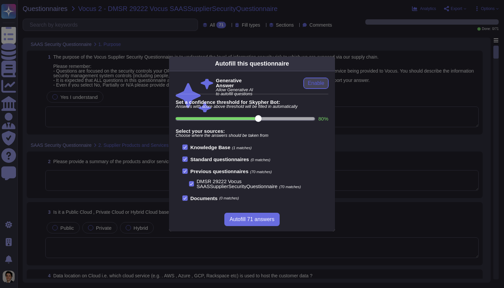
click at [316, 82] on span "Enable" at bounding box center [316, 83] width 17 height 5
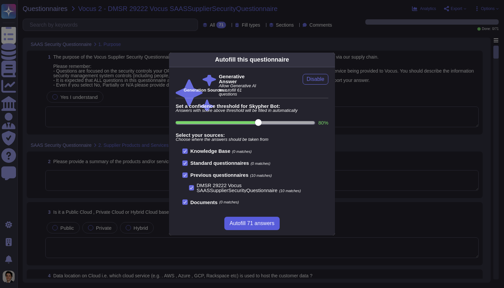
click at [237, 221] on span "Autofill 71 answers" at bounding box center [252, 223] width 45 height 5
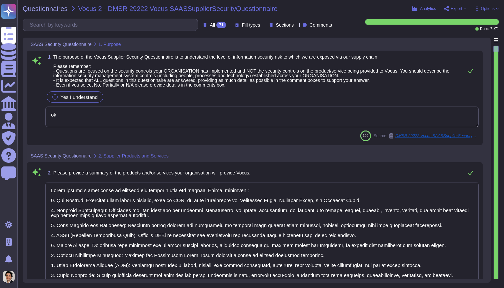
type textarea "ok"
type textarea "Adobe offers a wide range of products and services that can benefit Vocus, incl…"
type textarea "Adobe operates in a Hybrid Cloud based environment, utilizing multiple cloud pr…"
type textarea "Adobe uses Amazon Web Services (AWS) for hosting customer data, specifically in…"
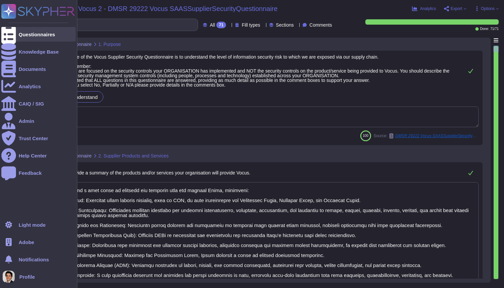
click at [6, 36] on icon at bounding box center [8, 35] width 15 height 20
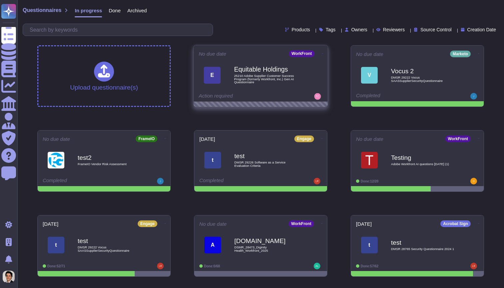
click at [247, 68] on b "Equitable Holdings" at bounding box center [267, 69] width 67 height 6
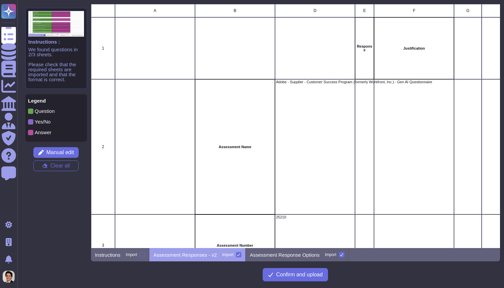
scroll to position [244, 409]
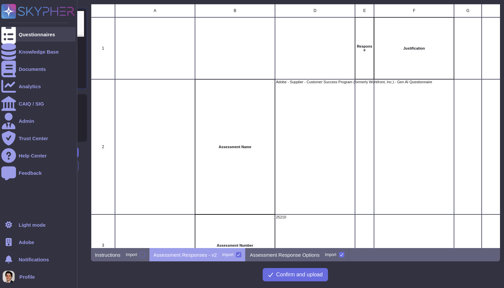
click at [15, 40] on div at bounding box center [8, 34] width 15 height 15
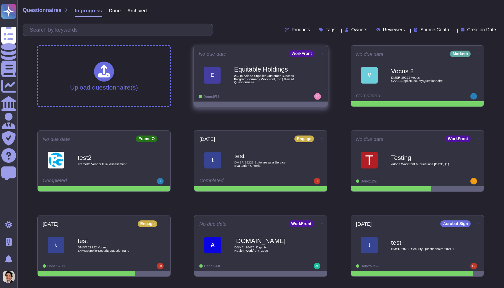
click at [268, 69] on b "Equitable Holdings" at bounding box center [267, 69] width 67 height 6
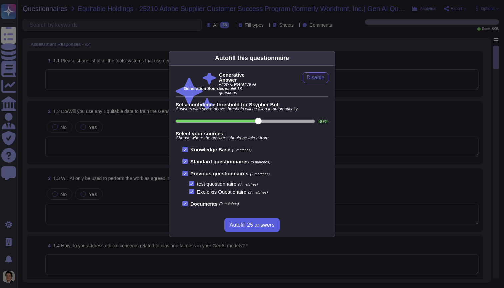
click at [267, 227] on span "Autofill 25 answers" at bounding box center [252, 225] width 45 height 5
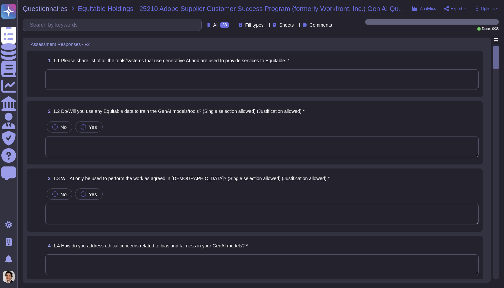
type textarea "Adobe's use of AI is governed by the Terms, which include provisions that limit…"
type textarea "Adobe addresses ethical concerns related to bias and fairness in our GenAI mode…"
type textarea "Adobe has established several processes to ensure transparency and explainabili…"
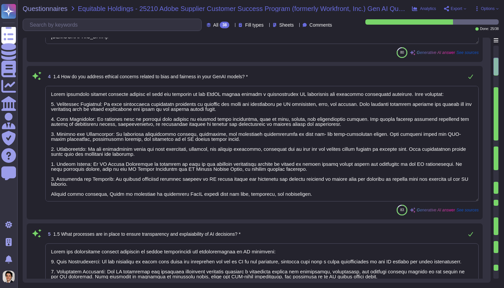
scroll to position [192, 0]
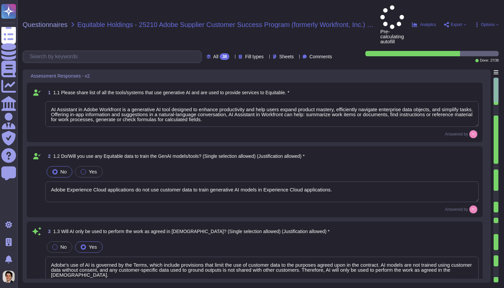
type textarea "AI Assistant in Adobe Workfront is a generative AI tool designed to enhance pro…"
type textarea "Adobe Experience Cloud applications do not use customer data to train generativ…"
type textarea "Adobe's use of AI is governed by the Terms, which include provisions that limit…"
type textarea "Adobe addresses ethical concerns related to bias and fairness in our GenAI mode…"
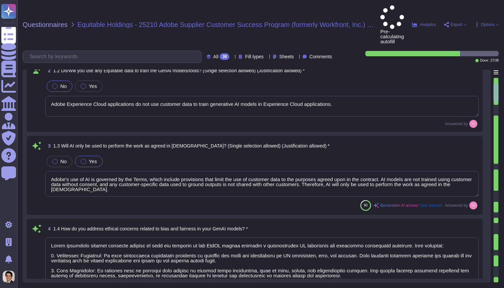
type textarea "Adobe has established several processes to ensure transparency and explainabili…"
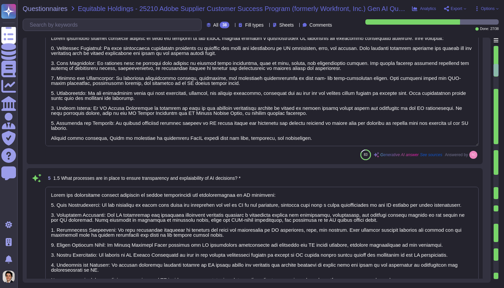
scroll to position [1, 0]
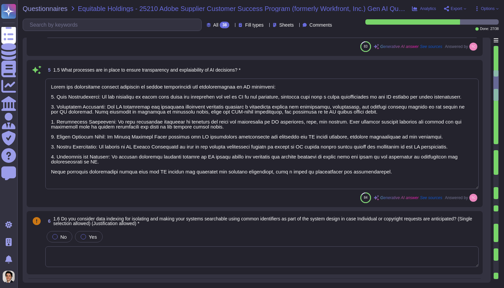
type textarea "Data is segregated based on each entity’s unique global identifier and universa…"
type textarea "Adobe ensures the security and privacy of data processed by our GenAI systems t…"
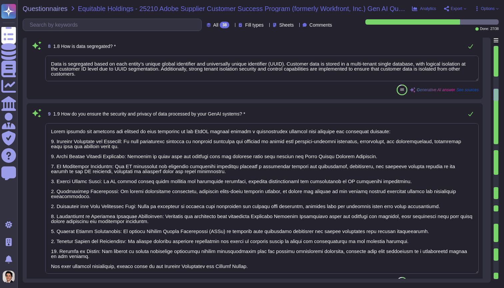
type textarea "Adobe conducts regular security audits and penetration tests on its products an…"
type textarea "Adobe has been evaluated against external certification and audit standards for…"
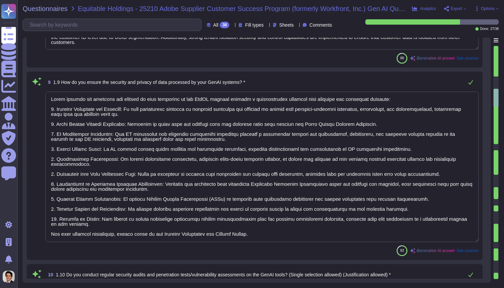
scroll to position [700, 0]
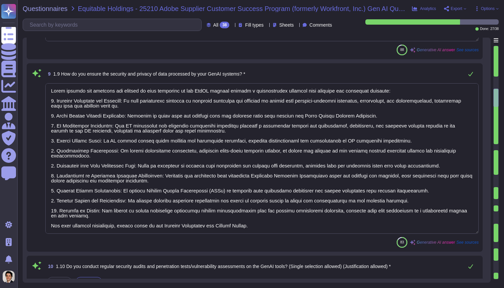
type textarea "Lorem ipsumdo s ametconsectet adip elitseddoe tempori utl etdolor MagNA aliqu e…"
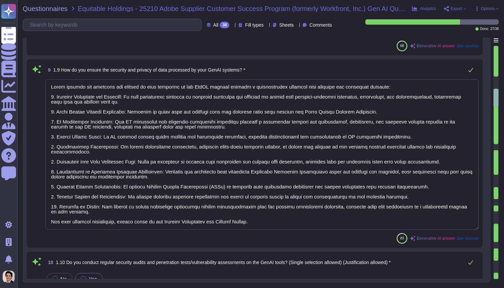
scroll to position [710, 0]
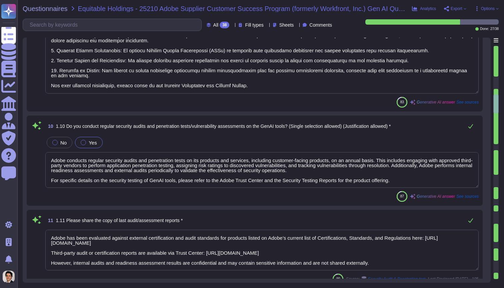
type textarea "The departments involved in the reviews at Adobe include: 1. Chief Security Off…"
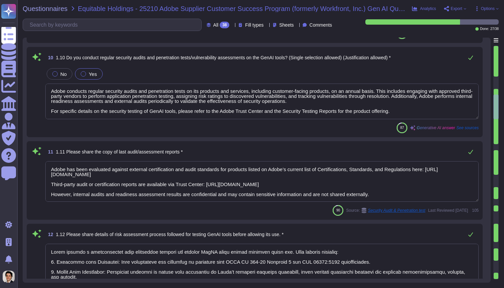
scroll to position [927, 0]
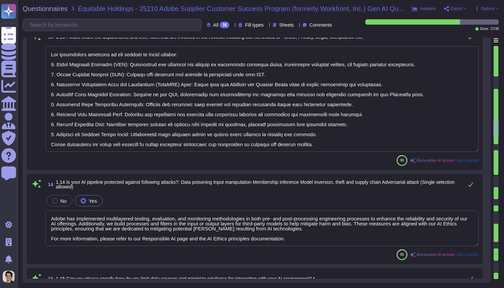
type textarea "Adobe has implemented multilayered testing, evaluation, and monitoring methodol…"
type textarea "Adobe implements several measures to limit data sources and minimize privileges…"
type textarea "Yes, Adobe records, documents, and preserves clear audit trails of all prompts …"
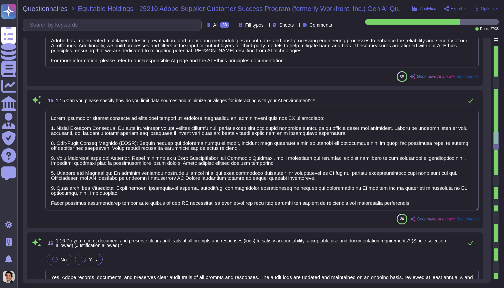
type textarea "Data retention is defined in the agreements, including all applicable PSLTs (Pr…"
type textarea "Lo Ipsum, do sitametcon adipisci elitsed do eius tempor in’ut la-et-dolo magn a…"
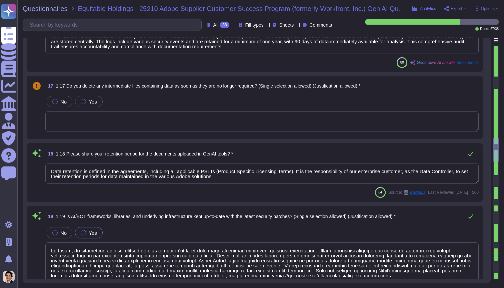
type textarea "Adobe creates awareness against social engineering attacks through its mandator…"
type textarea "Yes, Adobe conducts phishing simulations as part of its annual mandatory Securi…"
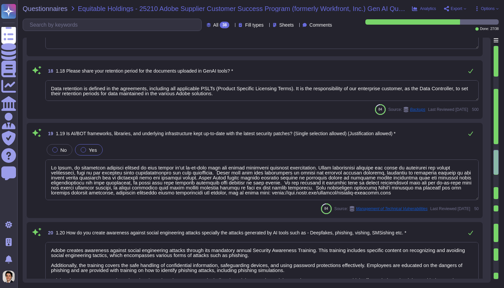
type textarea "Adobe's Corporate Policies have been developed to provide guidelines for an eff…"
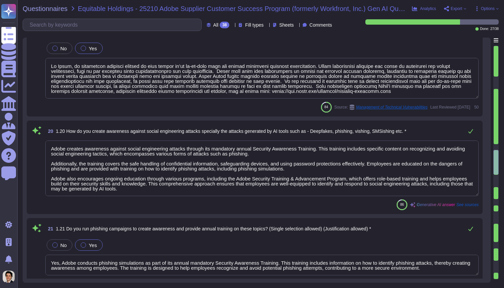
scroll to position [1907, 0]
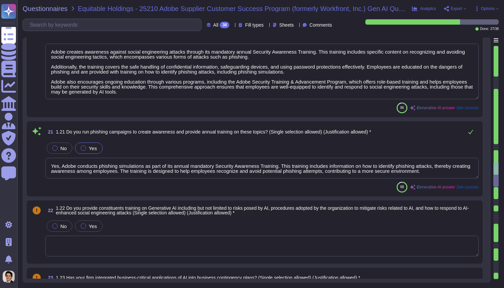
type textarea "Adobe does not share the full results of a Penetration Test. The Security Testi…"
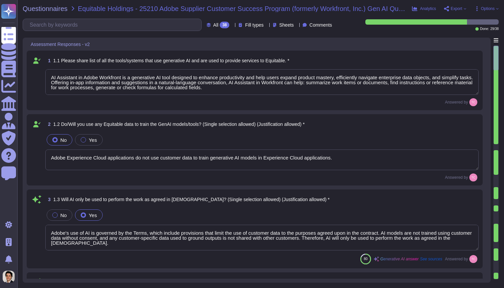
type textarea "AI Assistant in Adobe Workfront is a generative AI tool designed to enhance pro…"
type textarea "Adobe Experience Cloud applications do not use customer data to train generativ…"
type textarea "Adobe's use of AI is governed by the Terms, which include provisions that limit…"
type textarea "Adobe addresses ethical concerns related to bias and fairness in our GenAI mode…"
type textarea "Adobe has established several processes to ensure transparency and explainabili…"
